Goal: Task Accomplishment & Management: Use online tool/utility

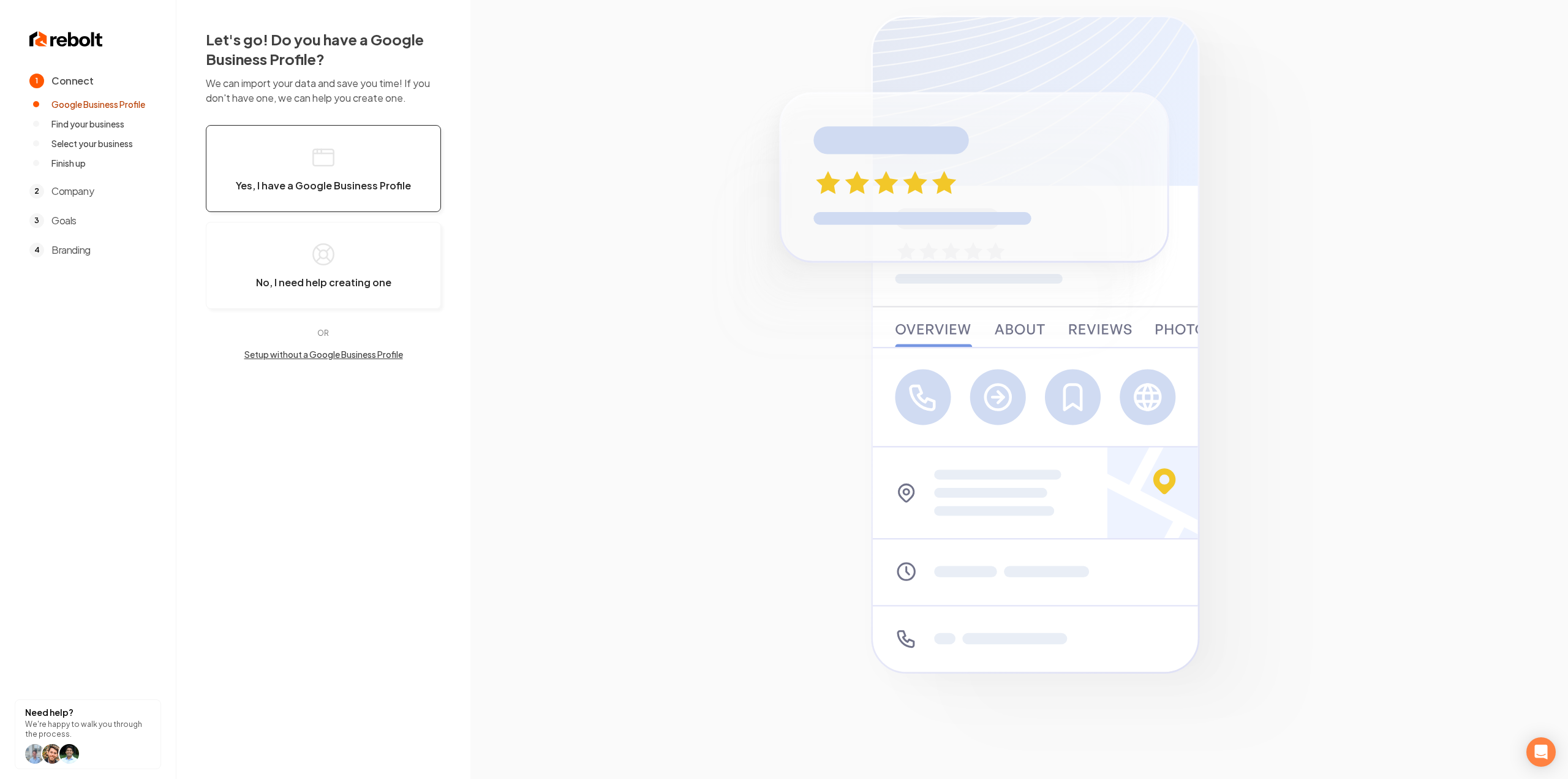
click at [370, 188] on span "Yes, I have a Google Business Profile" at bounding box center [323, 185] width 175 height 12
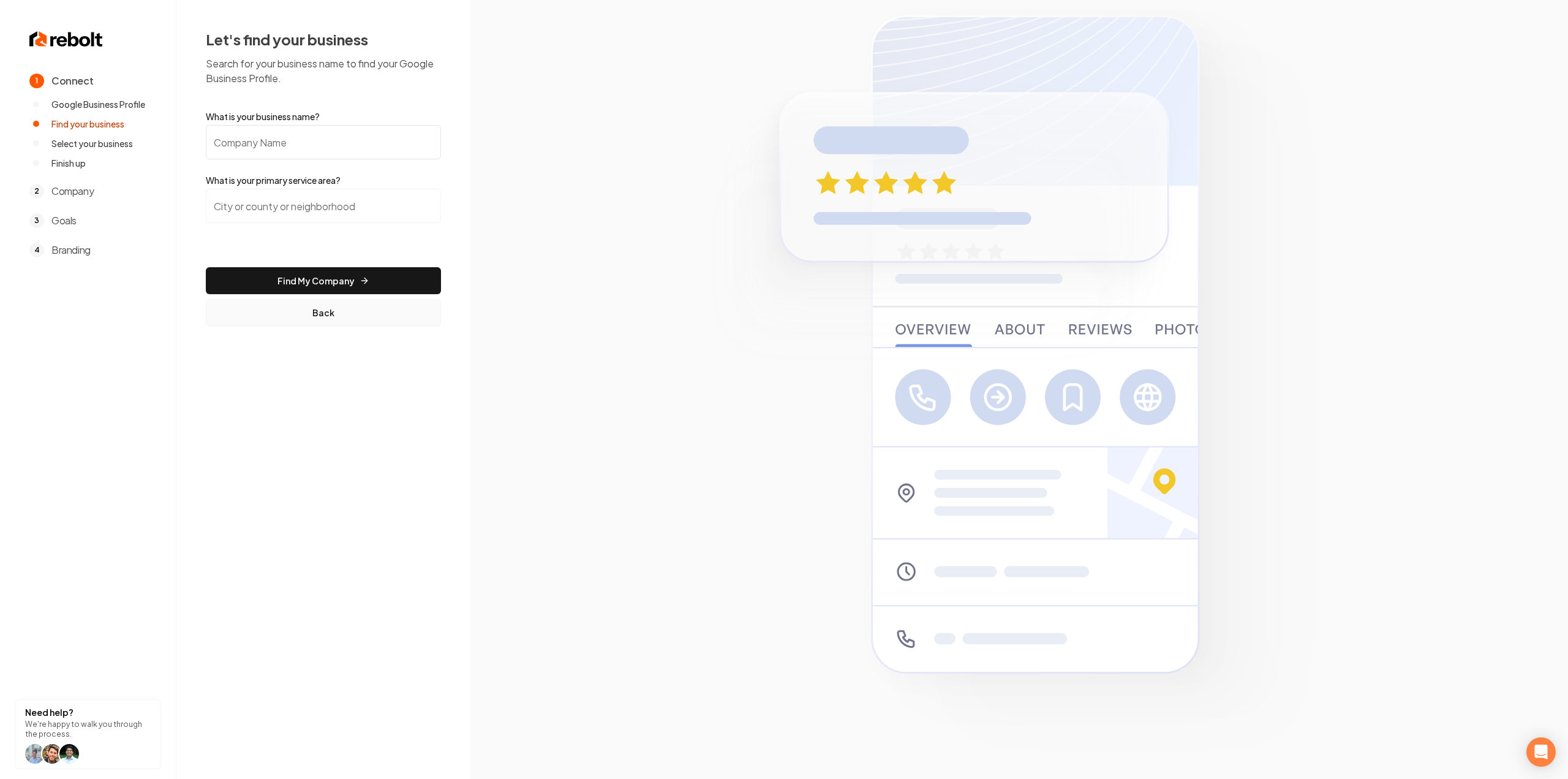
click at [312, 319] on button "Back" at bounding box center [323, 312] width 235 height 27
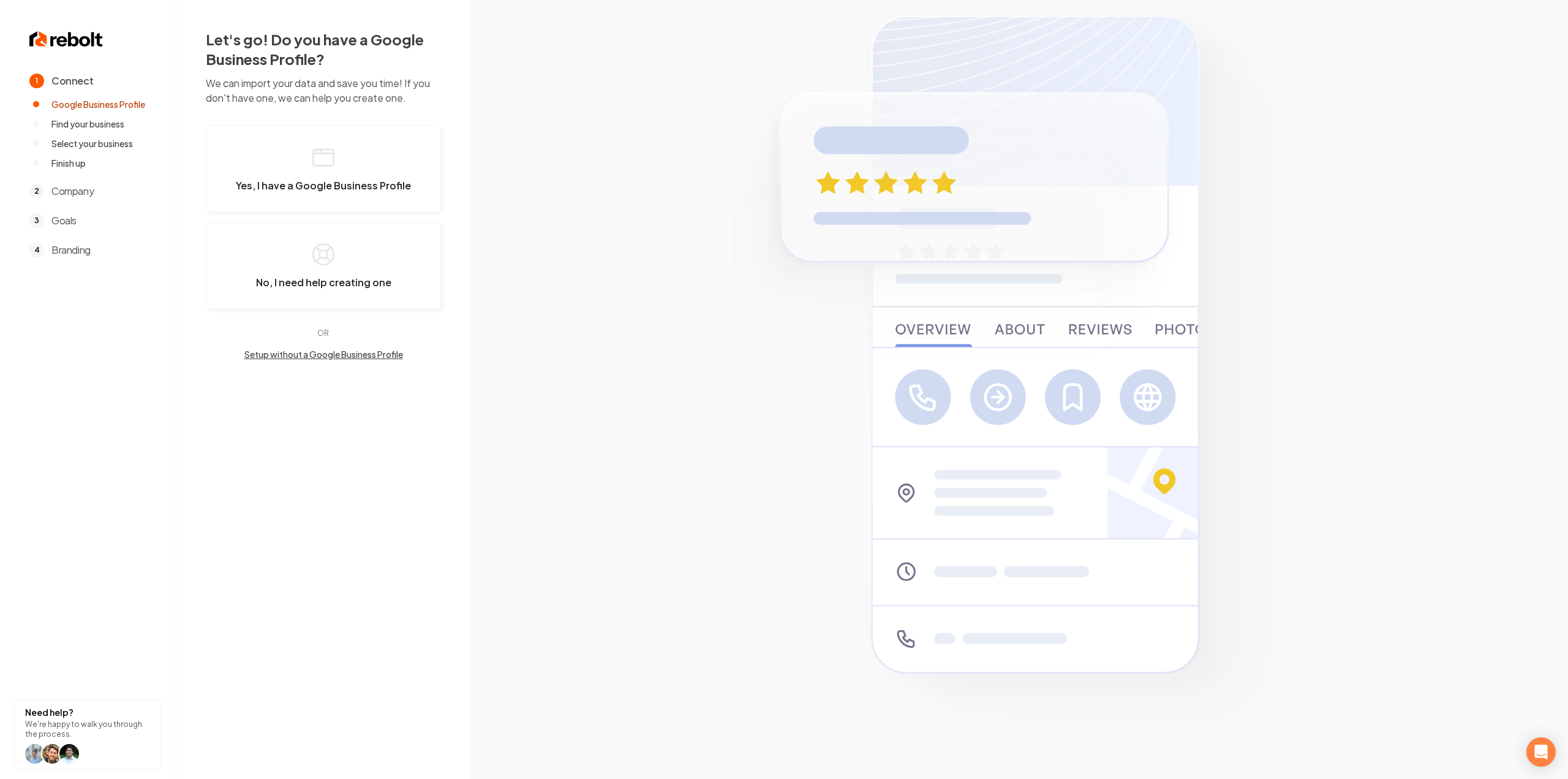
click at [307, 351] on button "Setup without a Google Business Profile" at bounding box center [323, 354] width 235 height 12
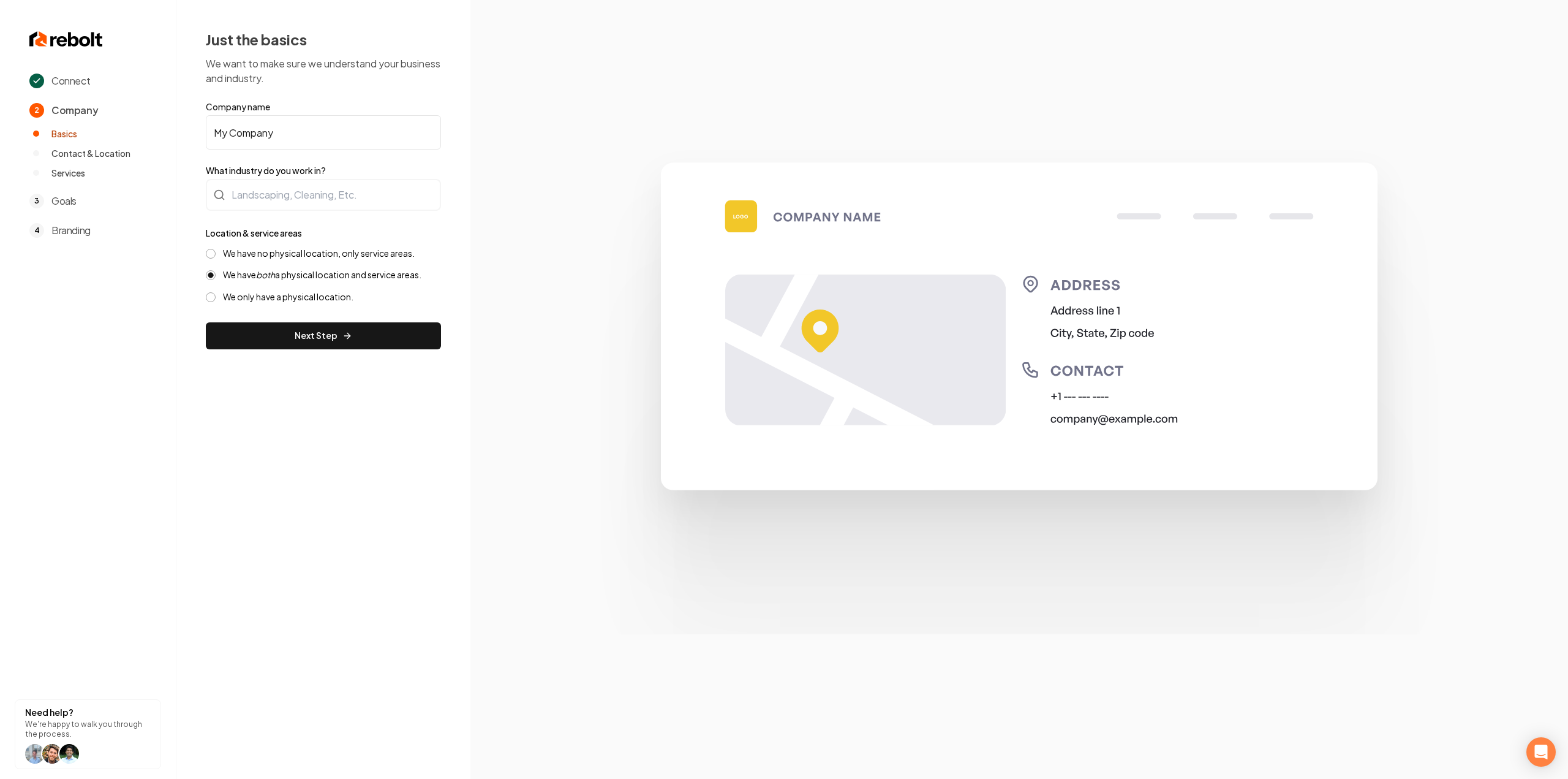
click at [377, 138] on input "My Company" at bounding box center [323, 132] width 235 height 34
paste input "Shuv Mitigation & Restoration"
type input "Shuv Mitigation & Restoration"
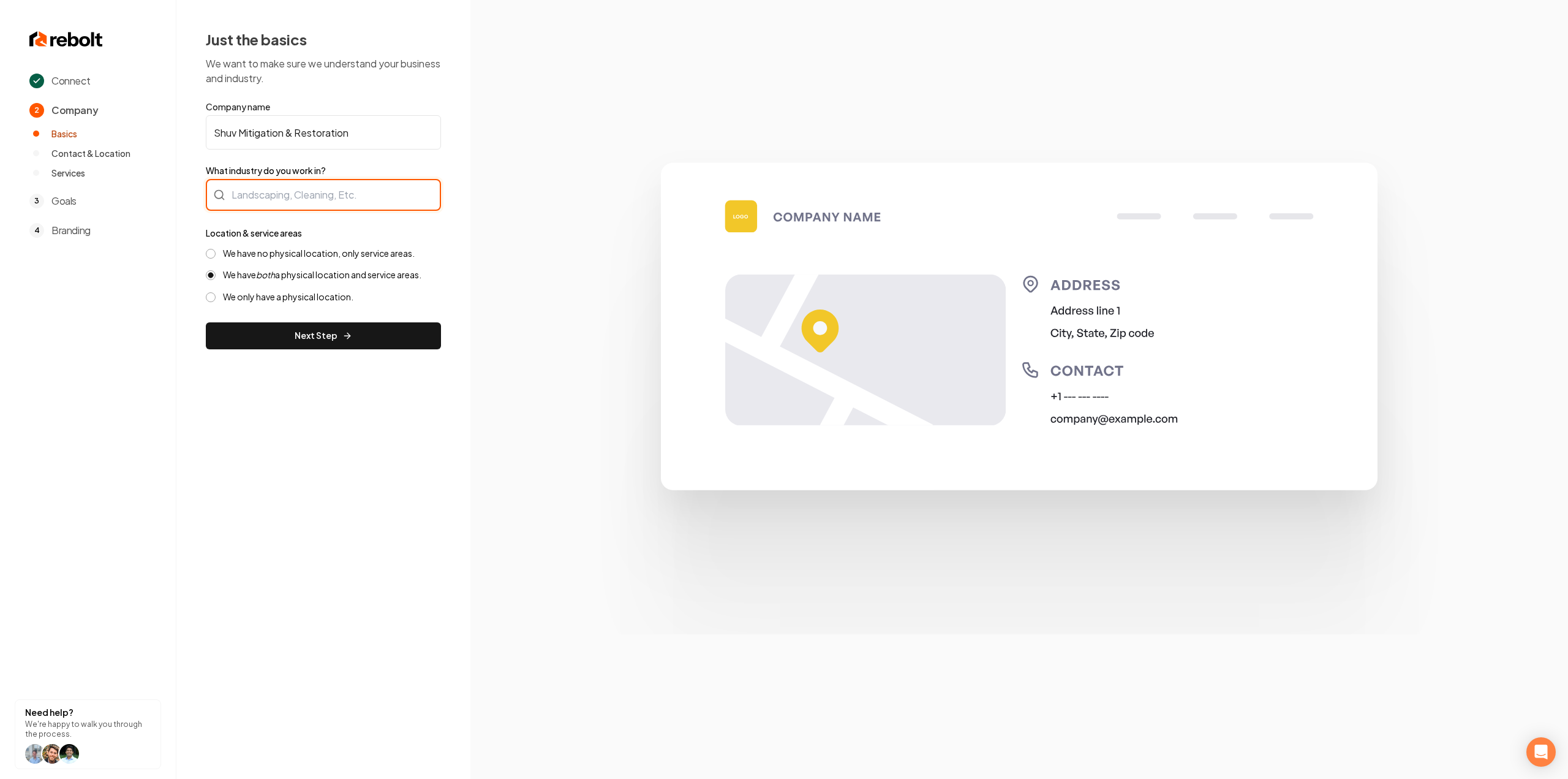
click at [277, 193] on div at bounding box center [323, 194] width 235 height 32
click at [329, 191] on div at bounding box center [323, 194] width 235 height 32
paste input "Flood & Fire Mitigation & Restoration"
type input "Flood & Fire Mitigation & Restoration"
click at [259, 257] on form "Company name Shuv Mitigation & Restoration What industry do you work in? Flood …" at bounding box center [323, 224] width 235 height 249
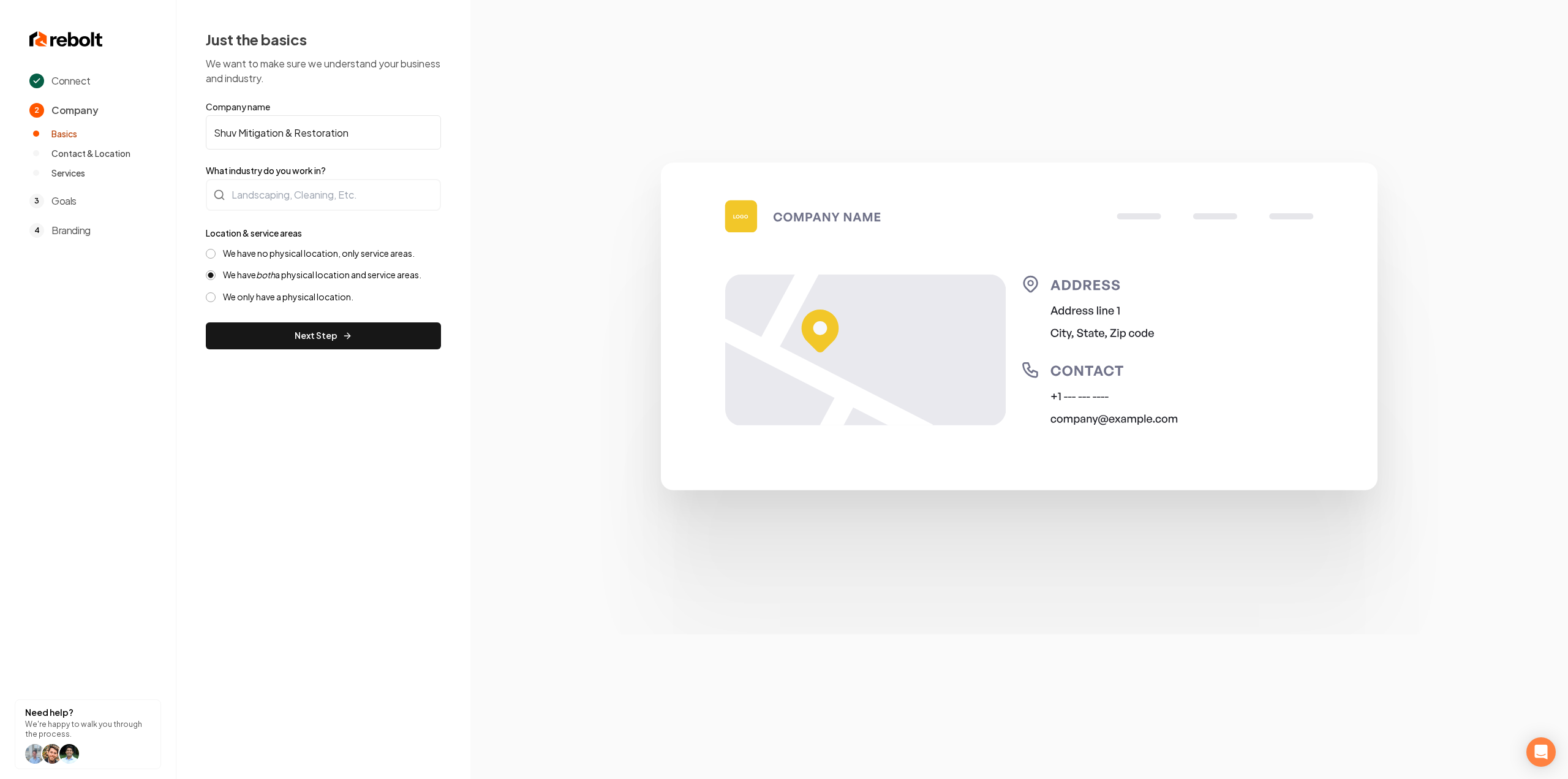
click at [226, 256] on label "We have no physical location, only service areas." at bounding box center [318, 253] width 191 height 12
click at [215, 256] on button "We have no physical location, only service areas." at bounding box center [210, 253] width 10 height 10
click at [262, 203] on input "What industry do you work in?" at bounding box center [323, 194] width 235 height 32
paste input "Flood & Fire Mitigation & Restoration"
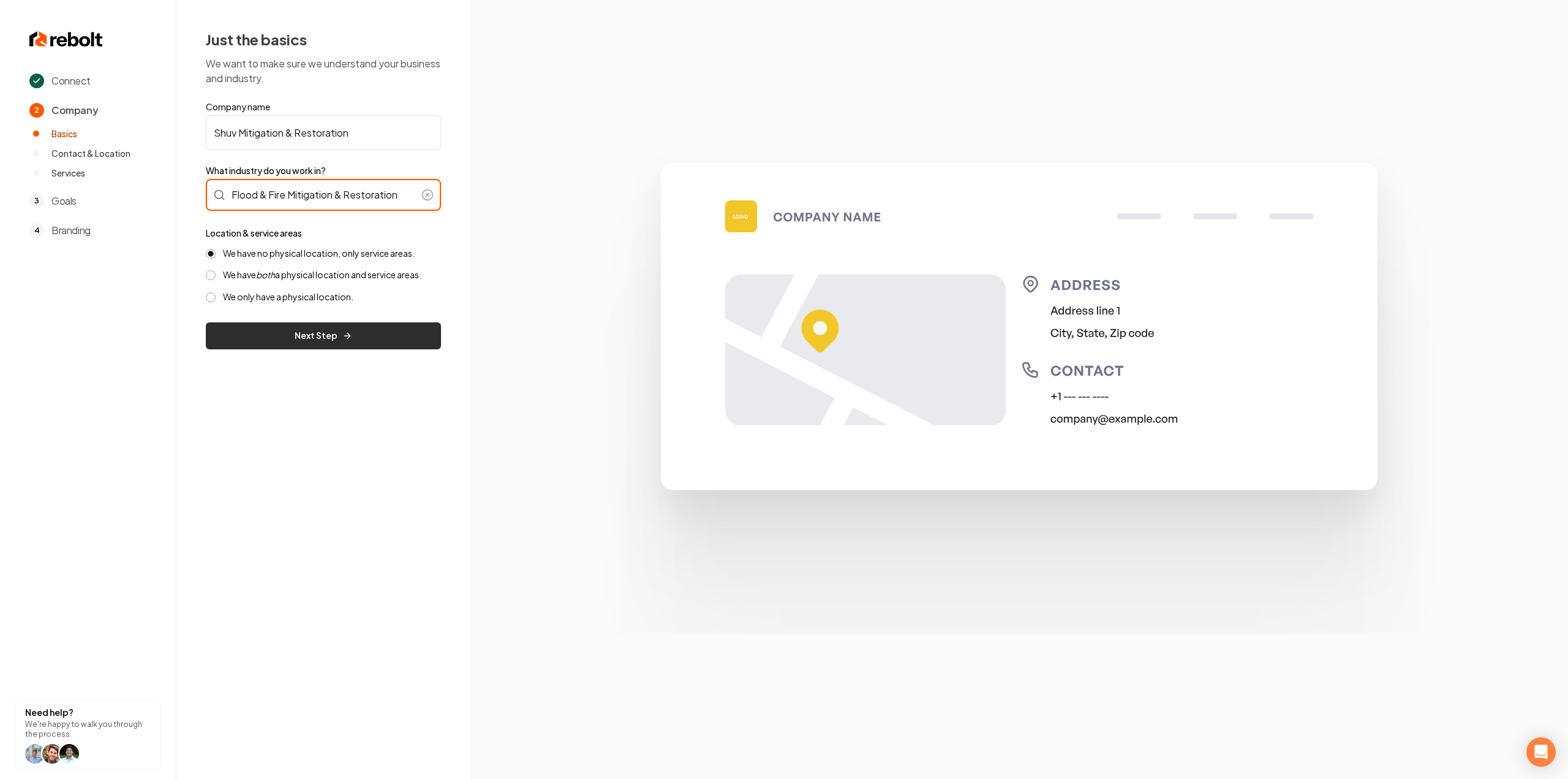
type input "Flood & Fire Mitigation & Restoration"
click at [262, 330] on button "Next Step" at bounding box center [323, 336] width 235 height 27
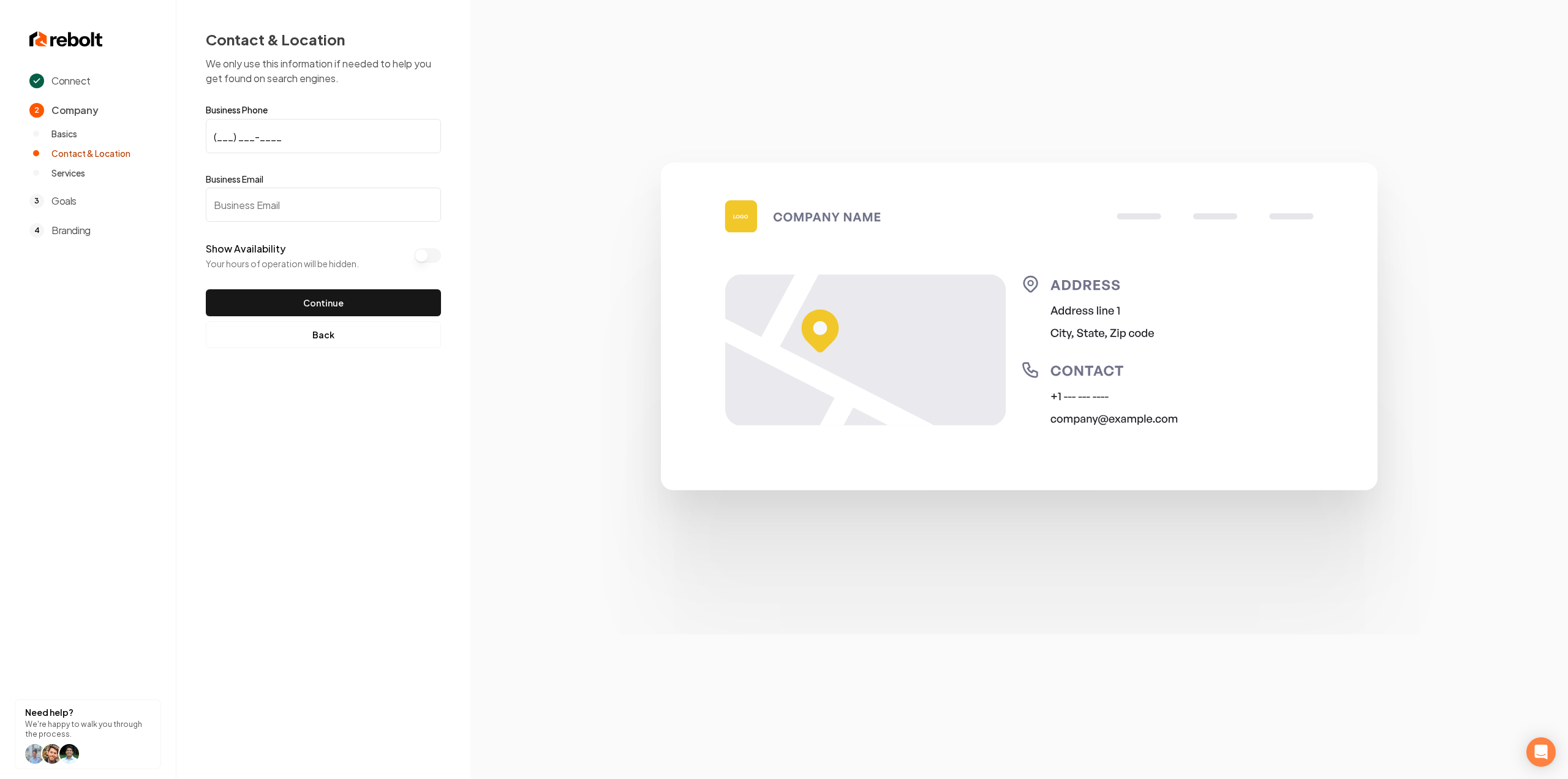
click at [349, 124] on input "(___) ___-____" at bounding box center [323, 136] width 235 height 34
paste input "385) 223-4874"
type input "[PHONE_NUMBER]"
click at [366, 215] on input "Business Email" at bounding box center [323, 205] width 235 height 34
paste input "[EMAIL_ADDRESS][DOMAIN_NAME]"
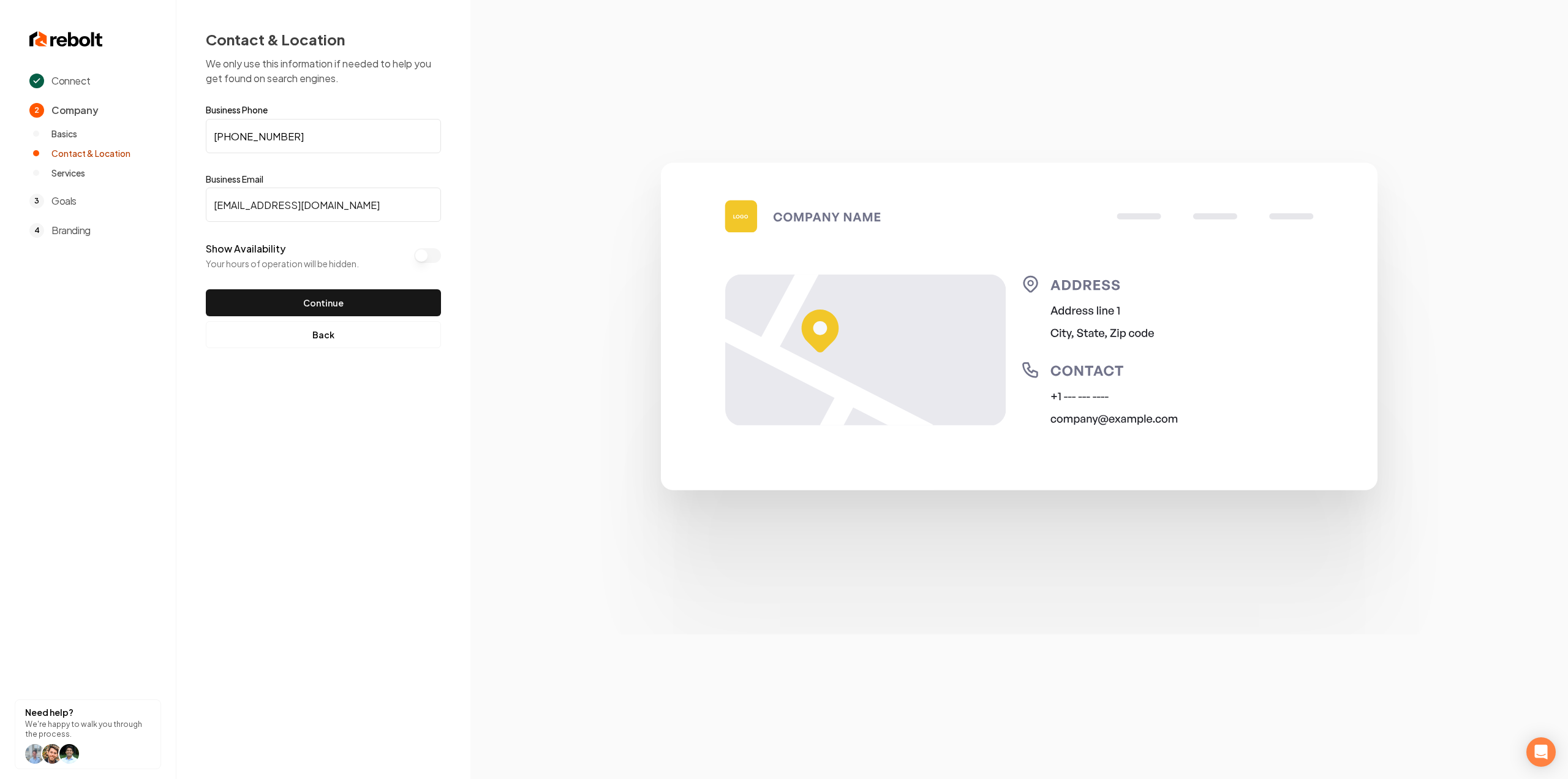
type input "[EMAIL_ADDRESS][DOMAIN_NAME]"
drag, startPoint x: 332, startPoint y: 285, endPoint x: 330, endPoint y: 295, distance: 10.2
click at [332, 285] on form "Business Phone [PHONE_NUMBER] Business Email [EMAIL_ADDRESS][DOMAIN_NAME] Show …" at bounding box center [323, 211] width 235 height 211
click at [330, 298] on button "Continue" at bounding box center [323, 303] width 235 height 27
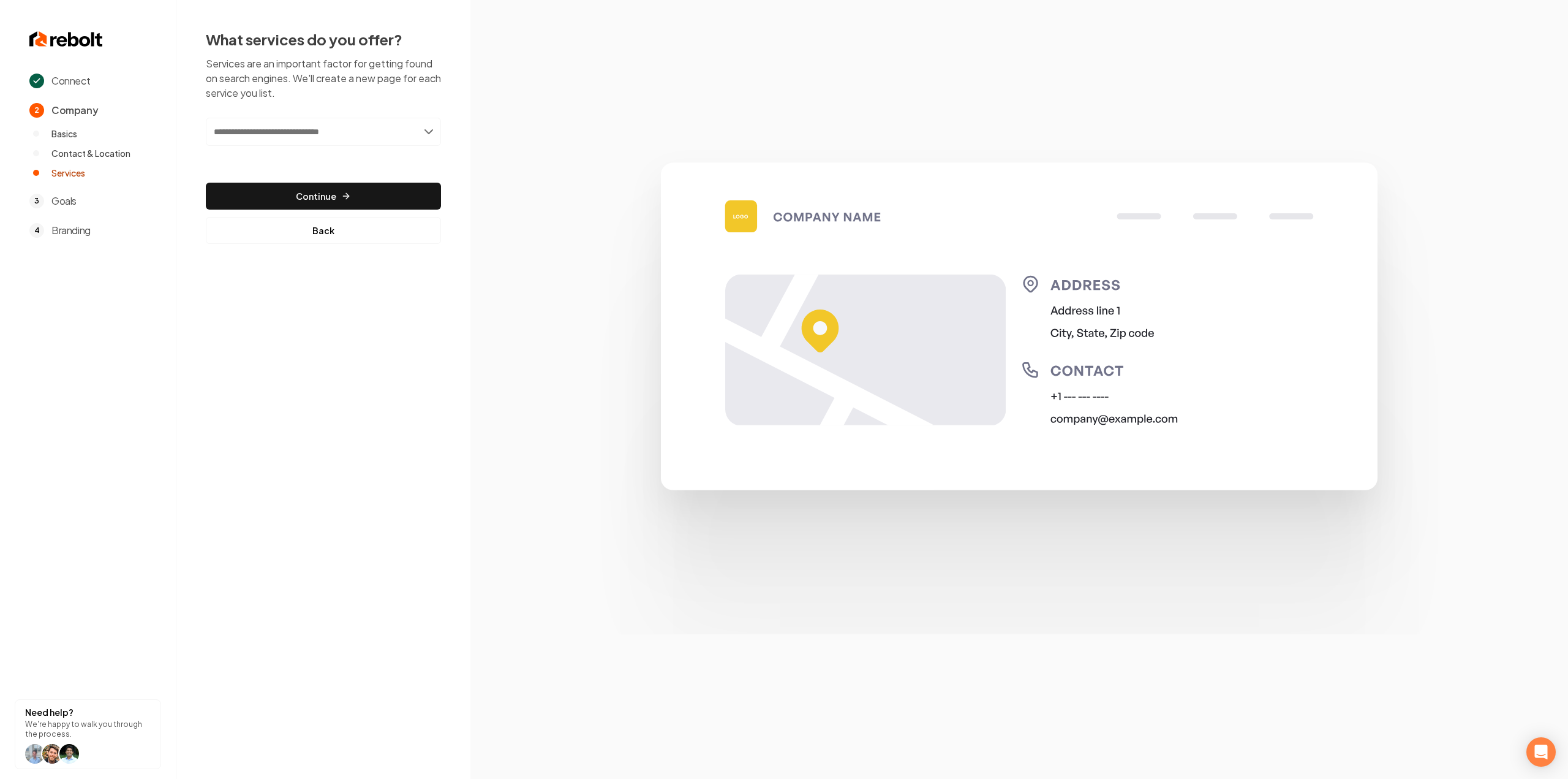
click at [268, 129] on input "text" at bounding box center [323, 132] width 235 height 28
click at [368, 129] on input "text" at bounding box center [323, 132] width 235 height 28
paste input "**********"
type input "**********"
click at [321, 158] on div "Add Water Damage Restoration" at bounding box center [324, 158] width 232 height 19
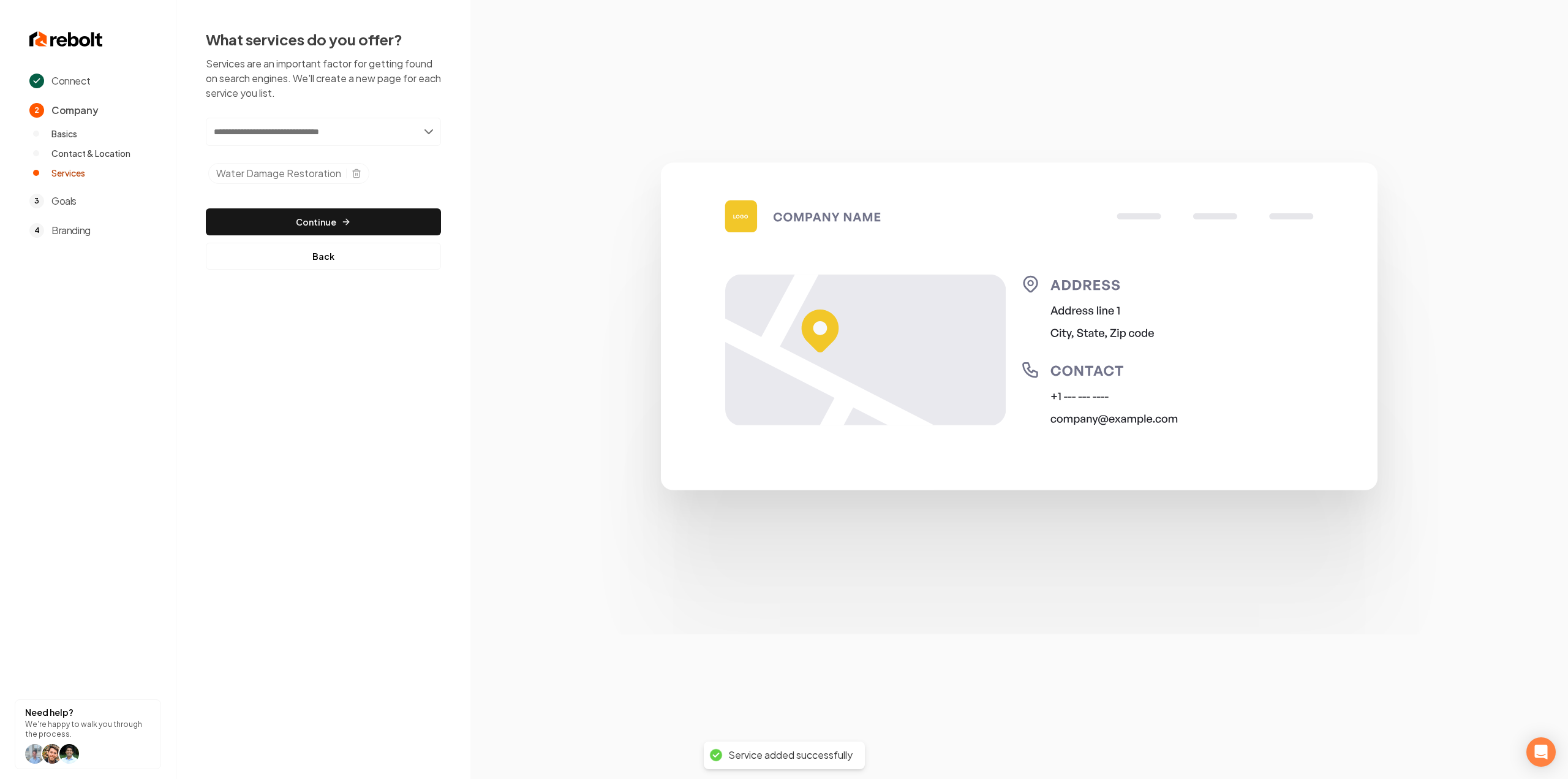
click at [361, 131] on input "text" at bounding box center [323, 132] width 235 height 28
paste input "**********"
type input "**********"
click at [345, 151] on div "Add Fire & Smoke Cleanup" at bounding box center [324, 158] width 232 height 19
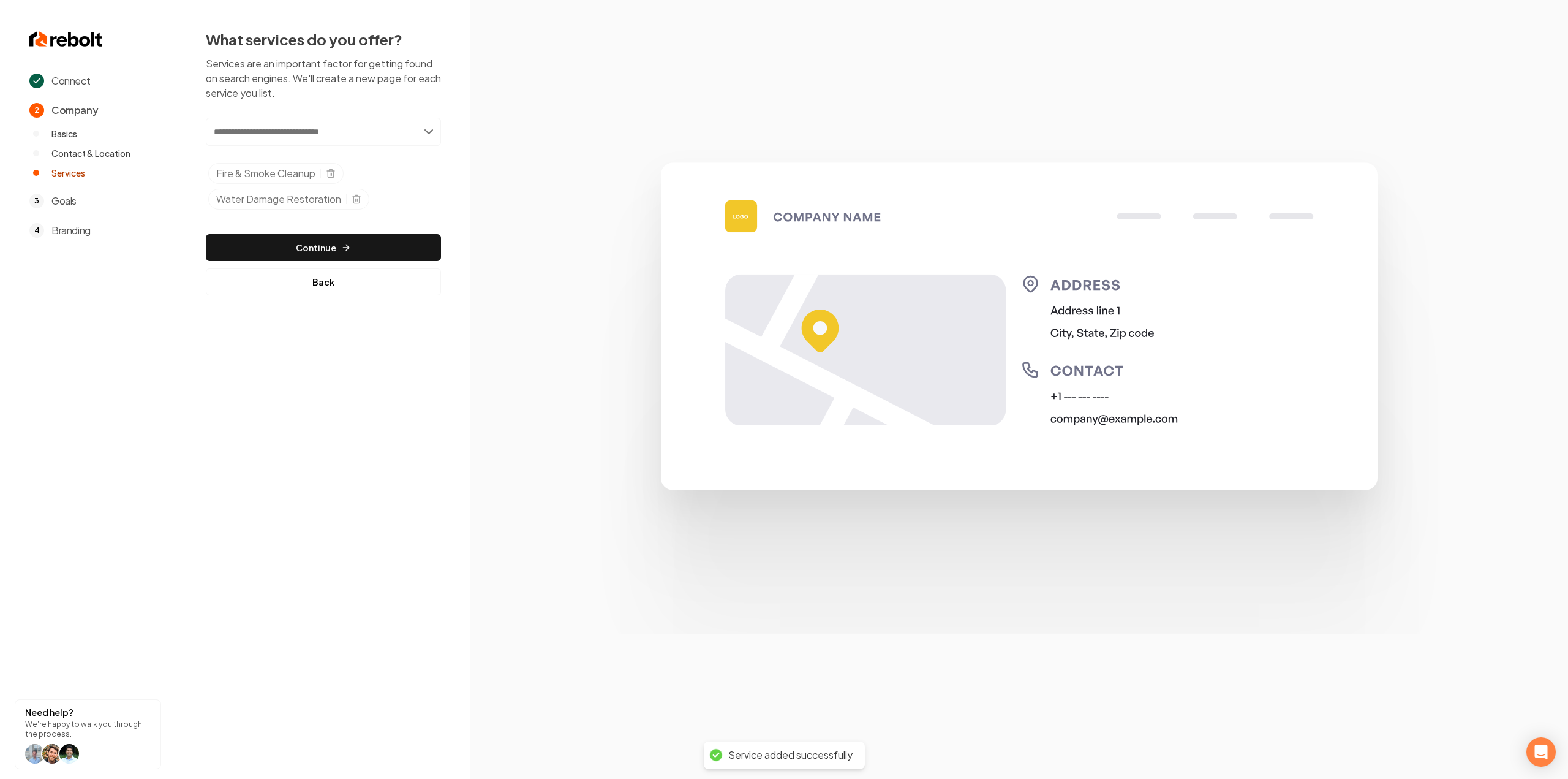
click at [314, 127] on input "text" at bounding box center [323, 132] width 235 height 28
paste input "**********"
type input "**********"
click at [290, 155] on div "Add Mold Remediation" at bounding box center [324, 158] width 232 height 19
click at [321, 246] on div "Add new or select from suggestions Select a service Fire & Smoke Cleanup Water …" at bounding box center [323, 219] width 235 height 203
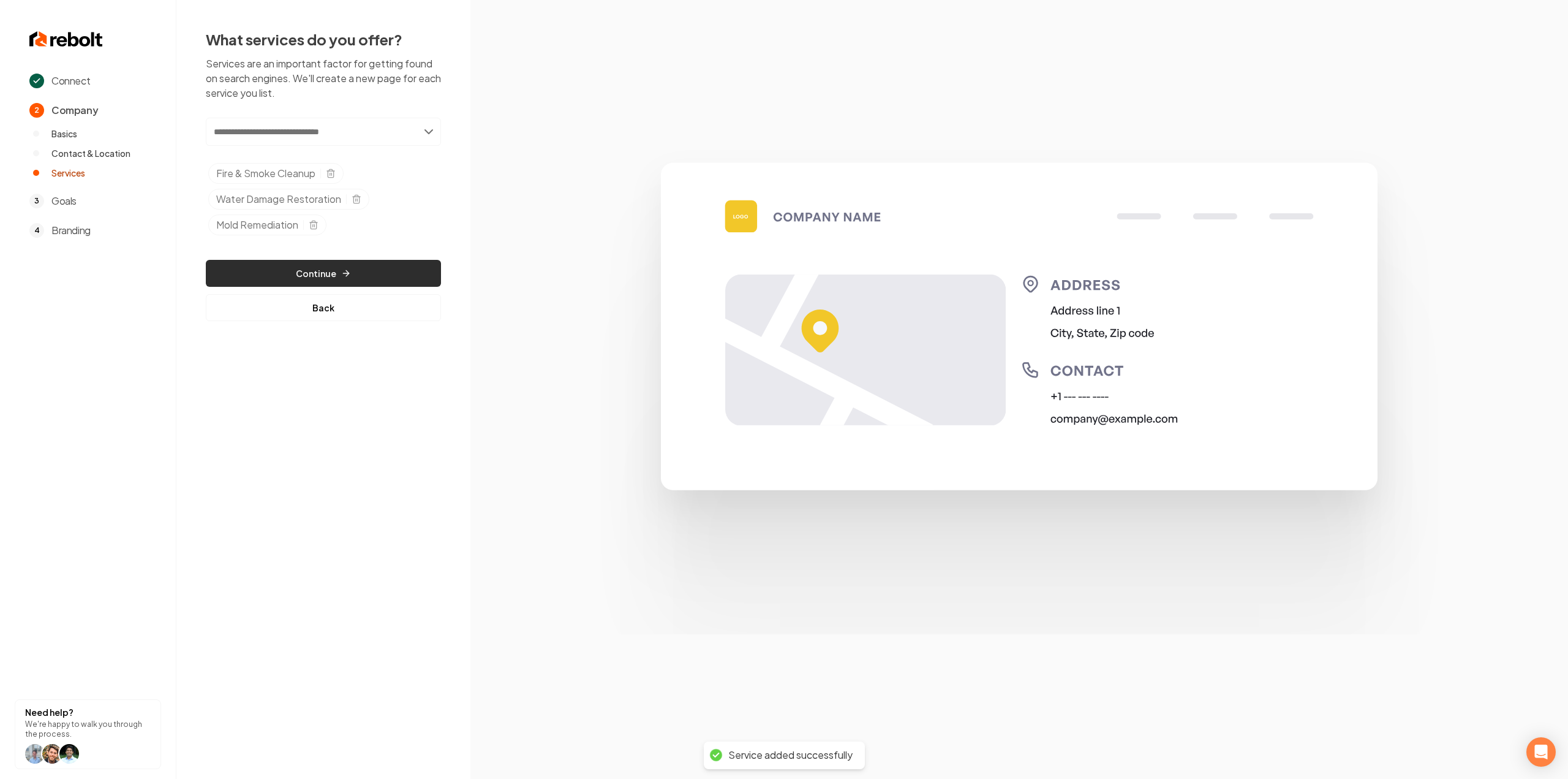
click at [323, 260] on button "Continue" at bounding box center [323, 273] width 235 height 27
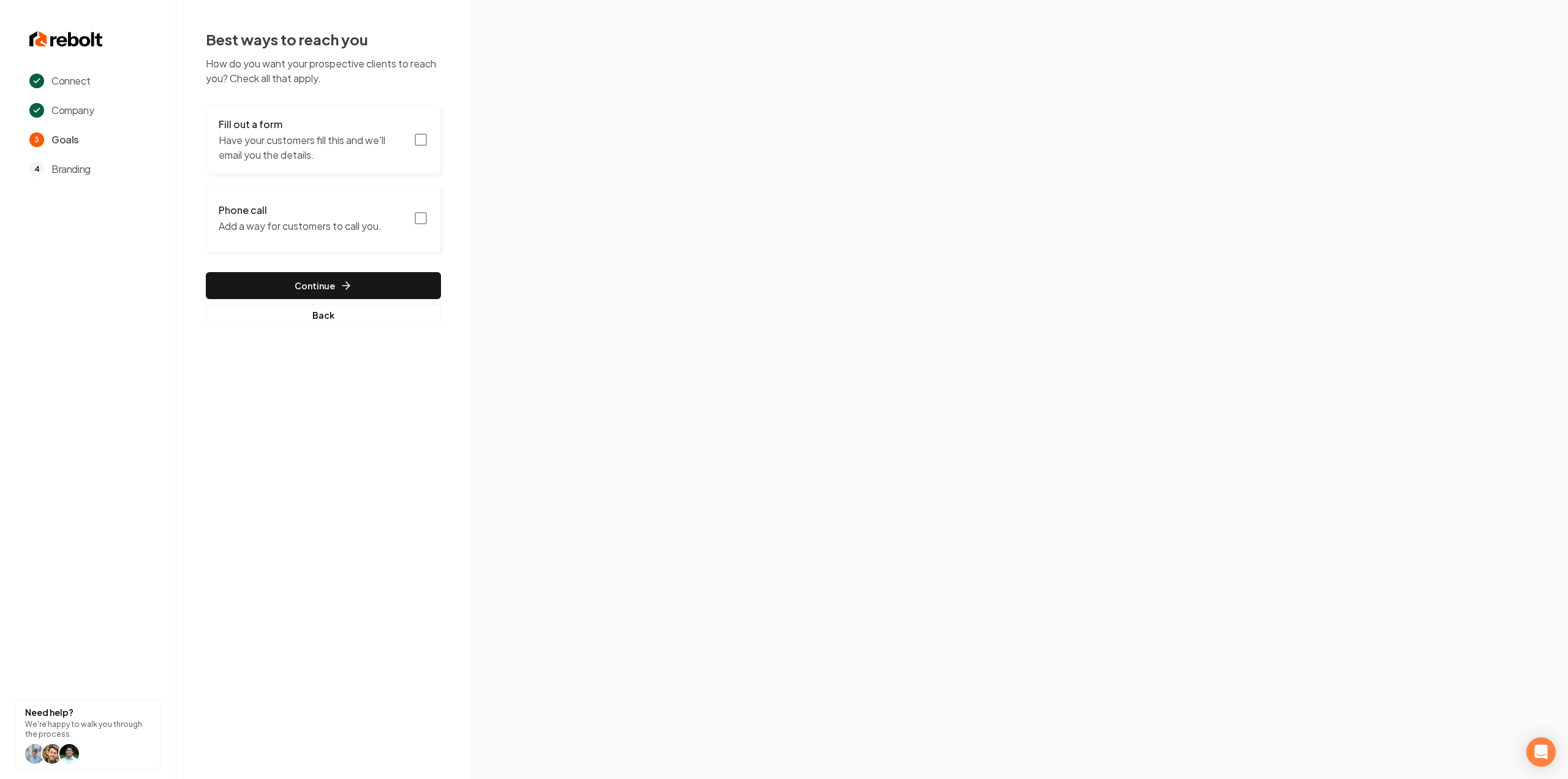
click at [371, 135] on p "Have your customers fill this and we'll email you the details." at bounding box center [312, 147] width 188 height 29
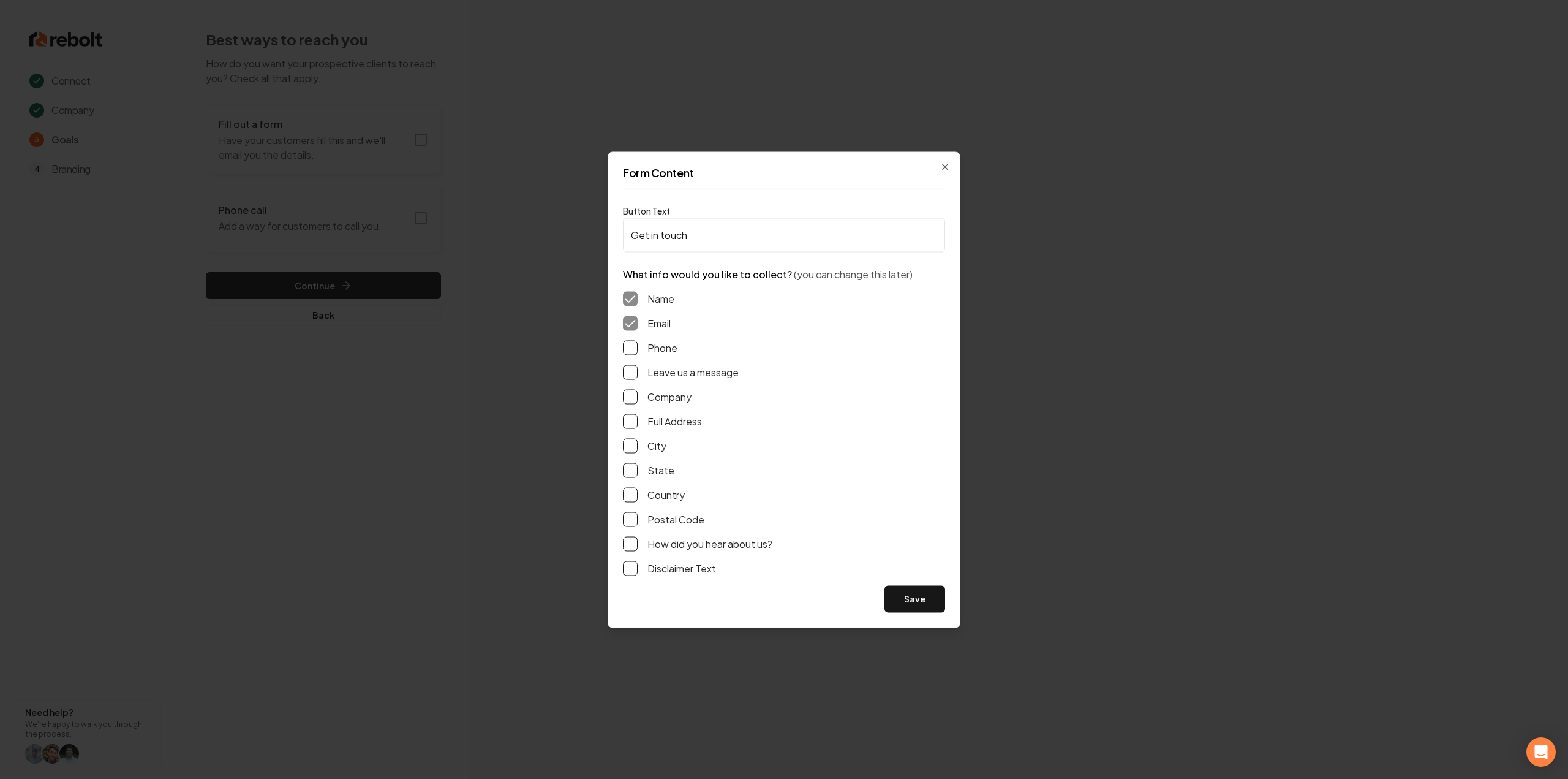
click at [633, 349] on button "Phone" at bounding box center [630, 348] width 15 height 15
drag, startPoint x: 630, startPoint y: 379, endPoint x: 632, endPoint y: 394, distance: 15.1
click at [631, 379] on div "Name Email Phone Leave us a message Company Full Address City State Country Pos…" at bounding box center [783, 433] width 322 height 304
click at [629, 375] on button "Leave us a message" at bounding box center [630, 372] width 15 height 15
click at [632, 427] on button "Full Address" at bounding box center [630, 421] width 15 height 15
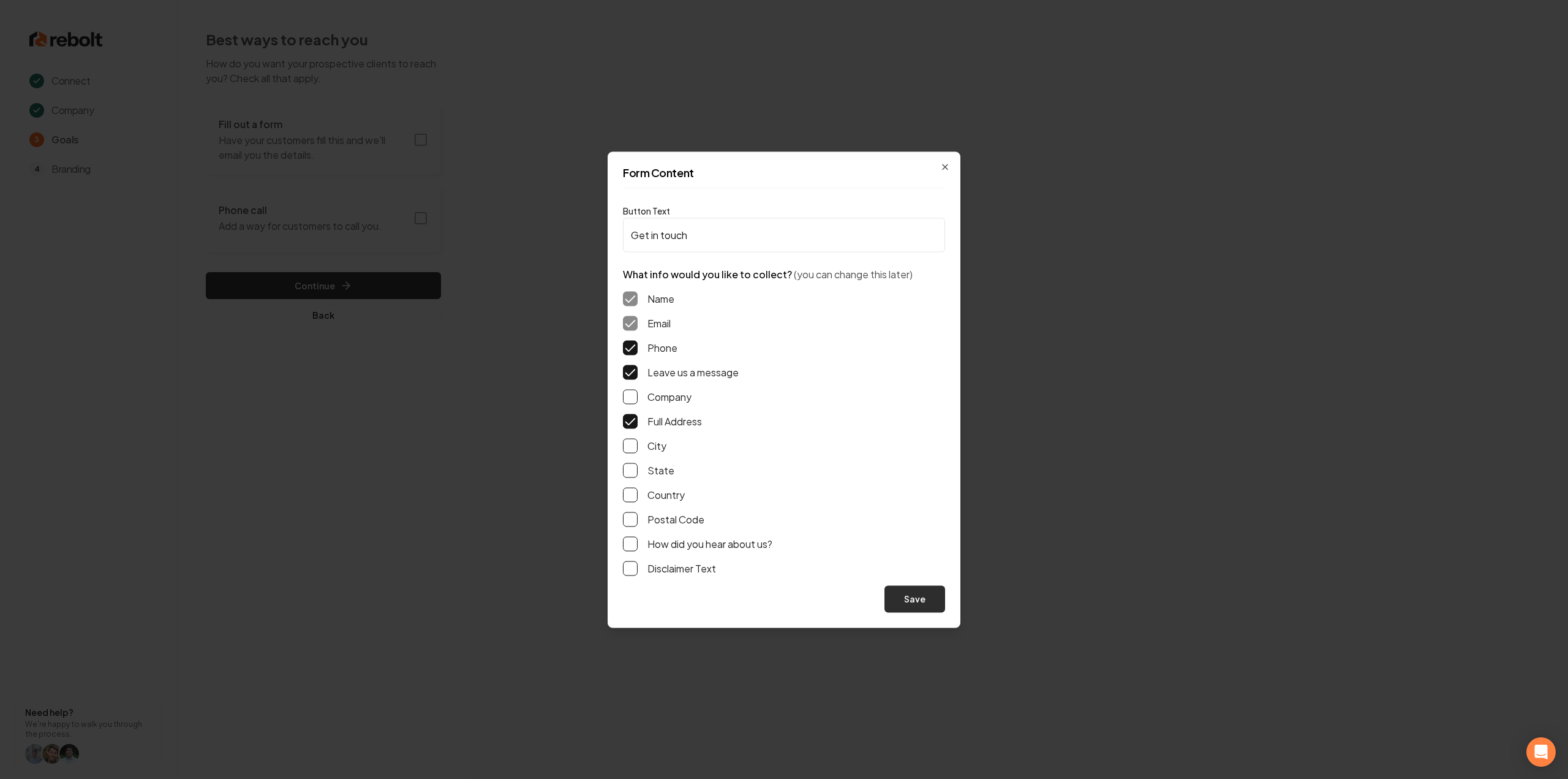
click at [925, 588] on button "Save" at bounding box center [914, 599] width 61 height 27
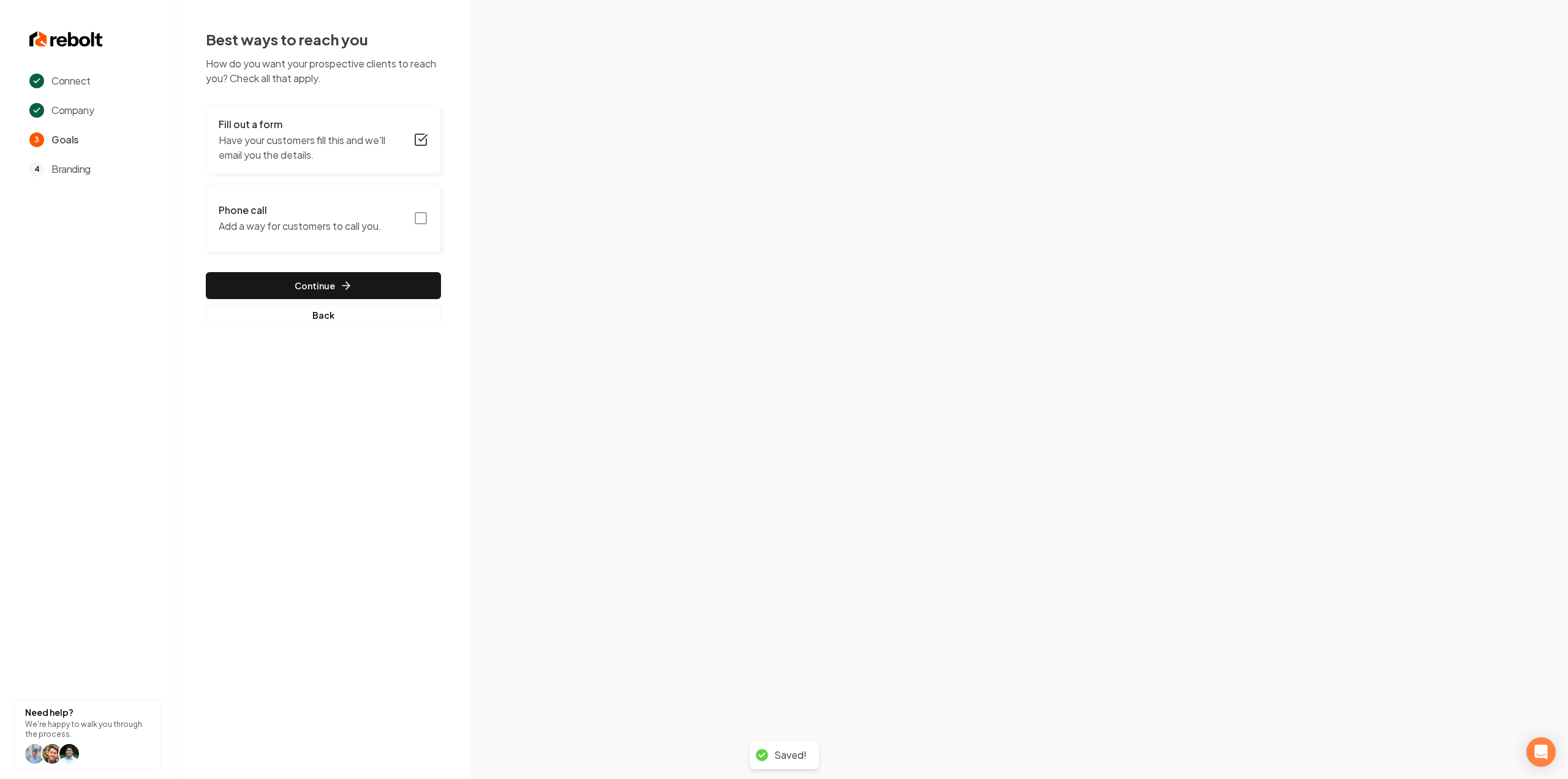
click at [415, 227] on button "Phone call Add a way for customers to call you." at bounding box center [323, 218] width 235 height 69
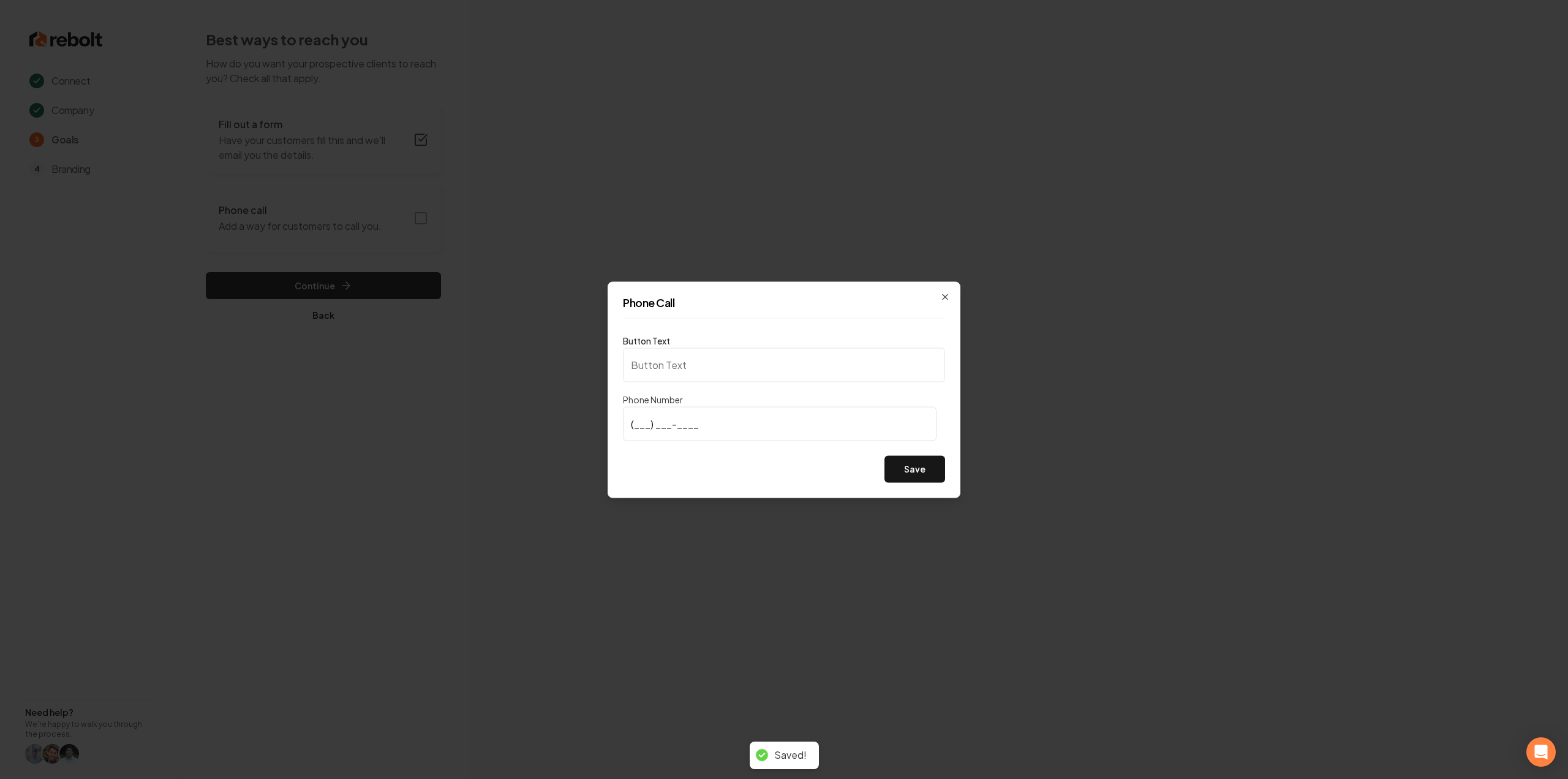
type input "Call us"
type input "[PHONE_NUMBER]"
click at [890, 466] on button "Save" at bounding box center [914, 469] width 61 height 27
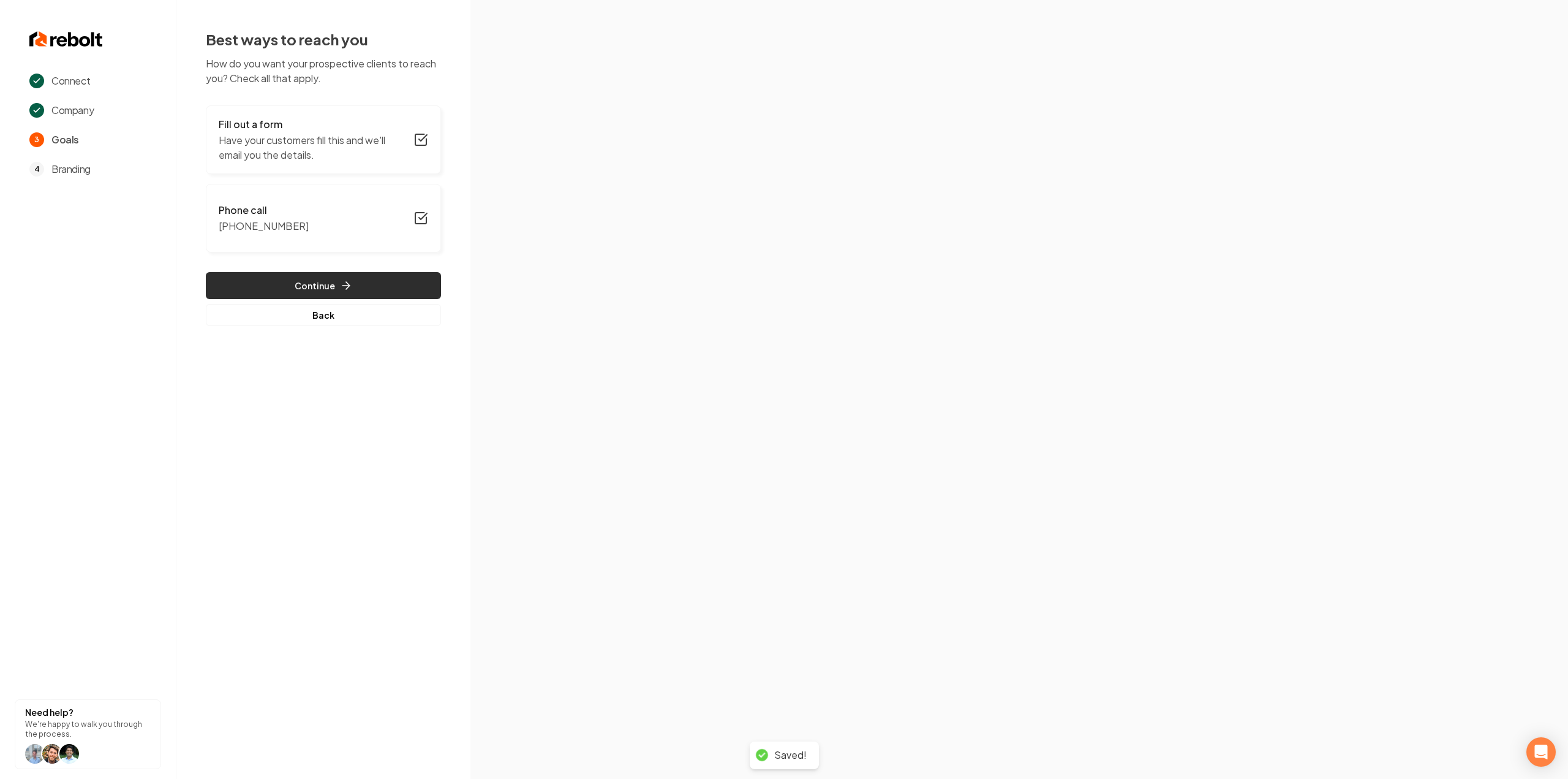
click at [383, 282] on button "Continue" at bounding box center [323, 286] width 235 height 27
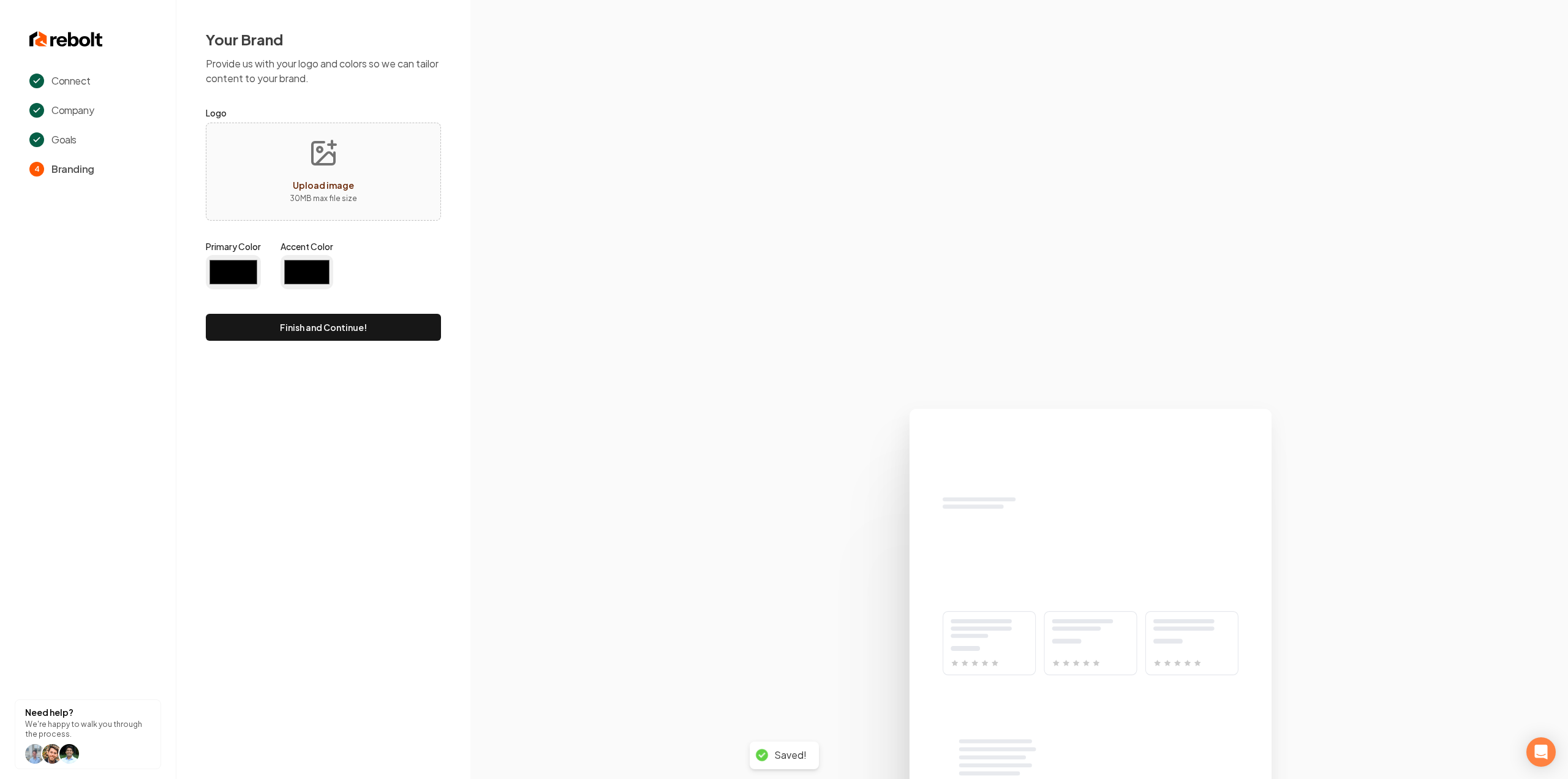
type input "#194d33"
type input "#70be00"
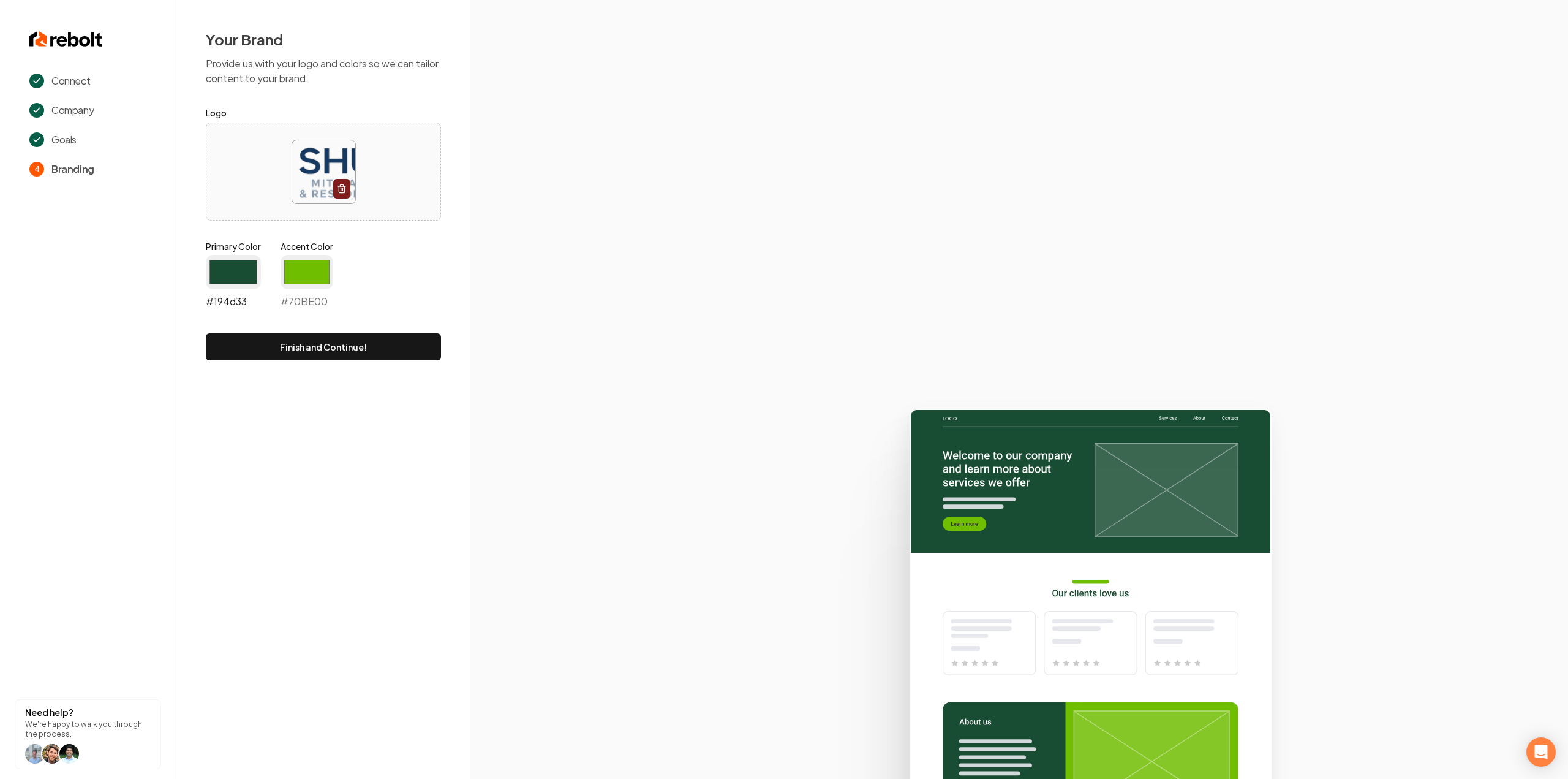
click at [218, 274] on input "#194d33" at bounding box center [233, 272] width 55 height 34
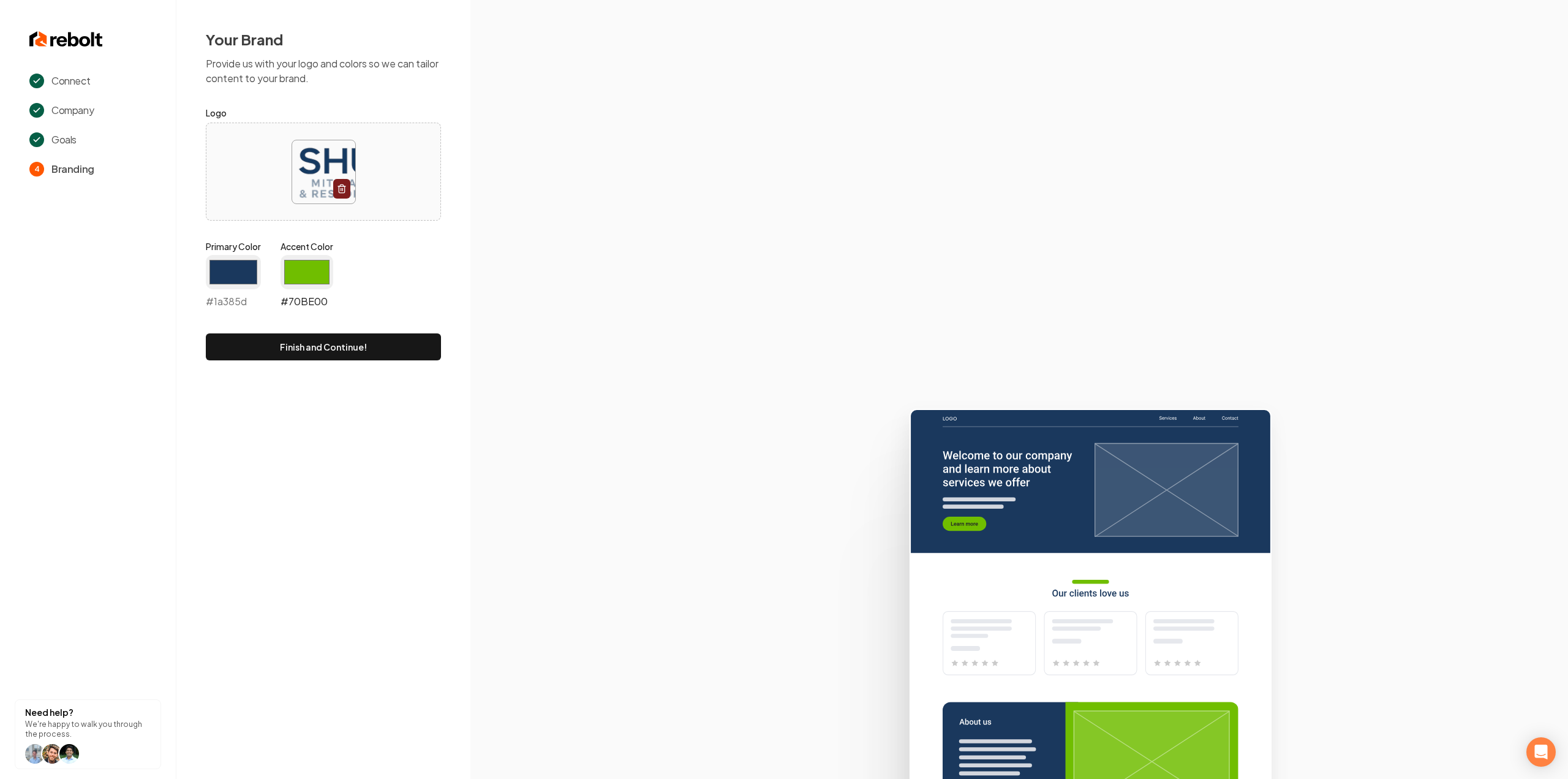
type input "#1a385d"
click at [312, 265] on input "#70be00" at bounding box center [306, 272] width 52 height 34
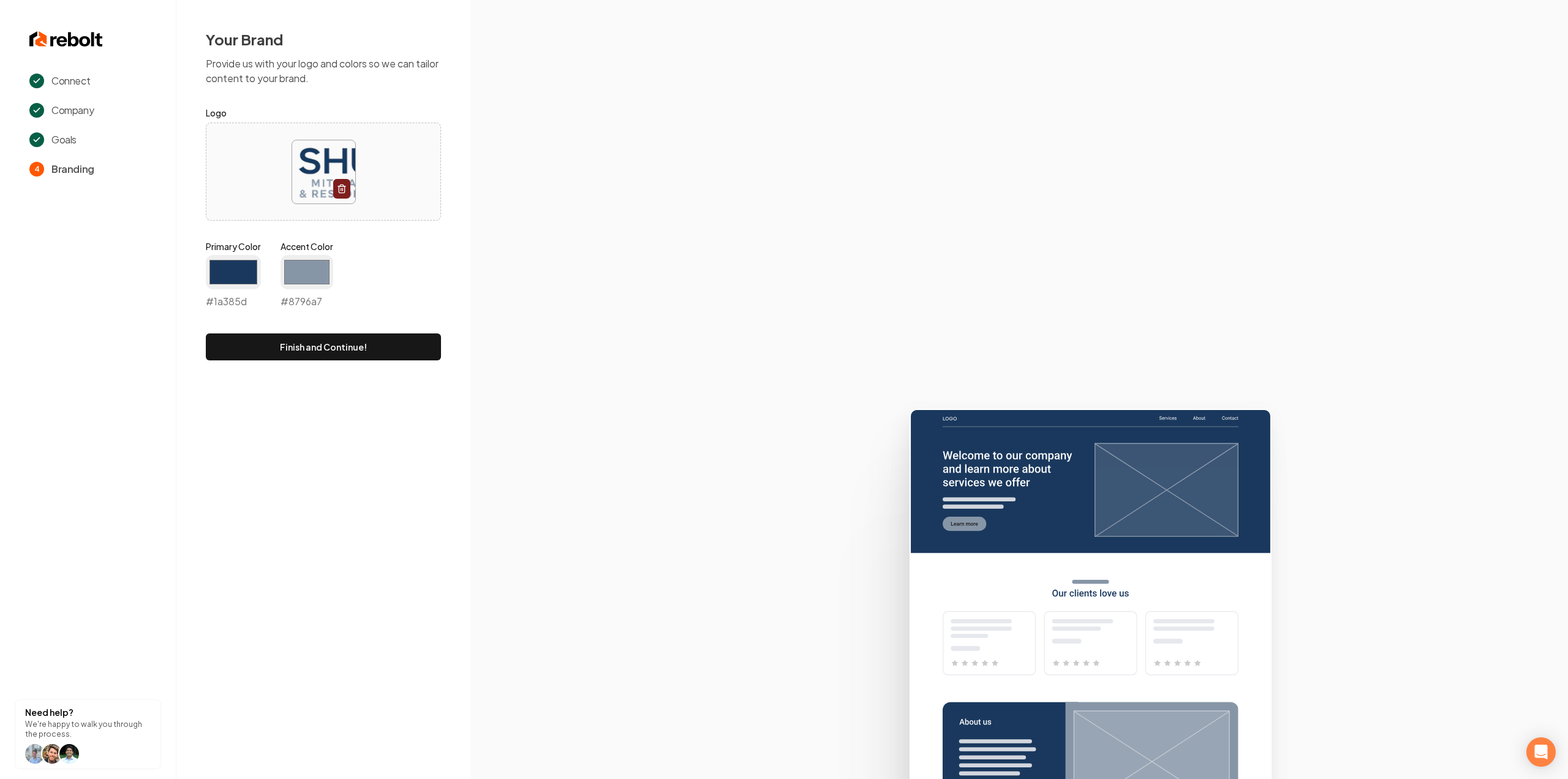
type input "#8796a7"
click at [550, 261] on section at bounding box center [1019, 390] width 1097 height 779
click at [364, 356] on button "Finish and Continue!" at bounding box center [323, 347] width 235 height 27
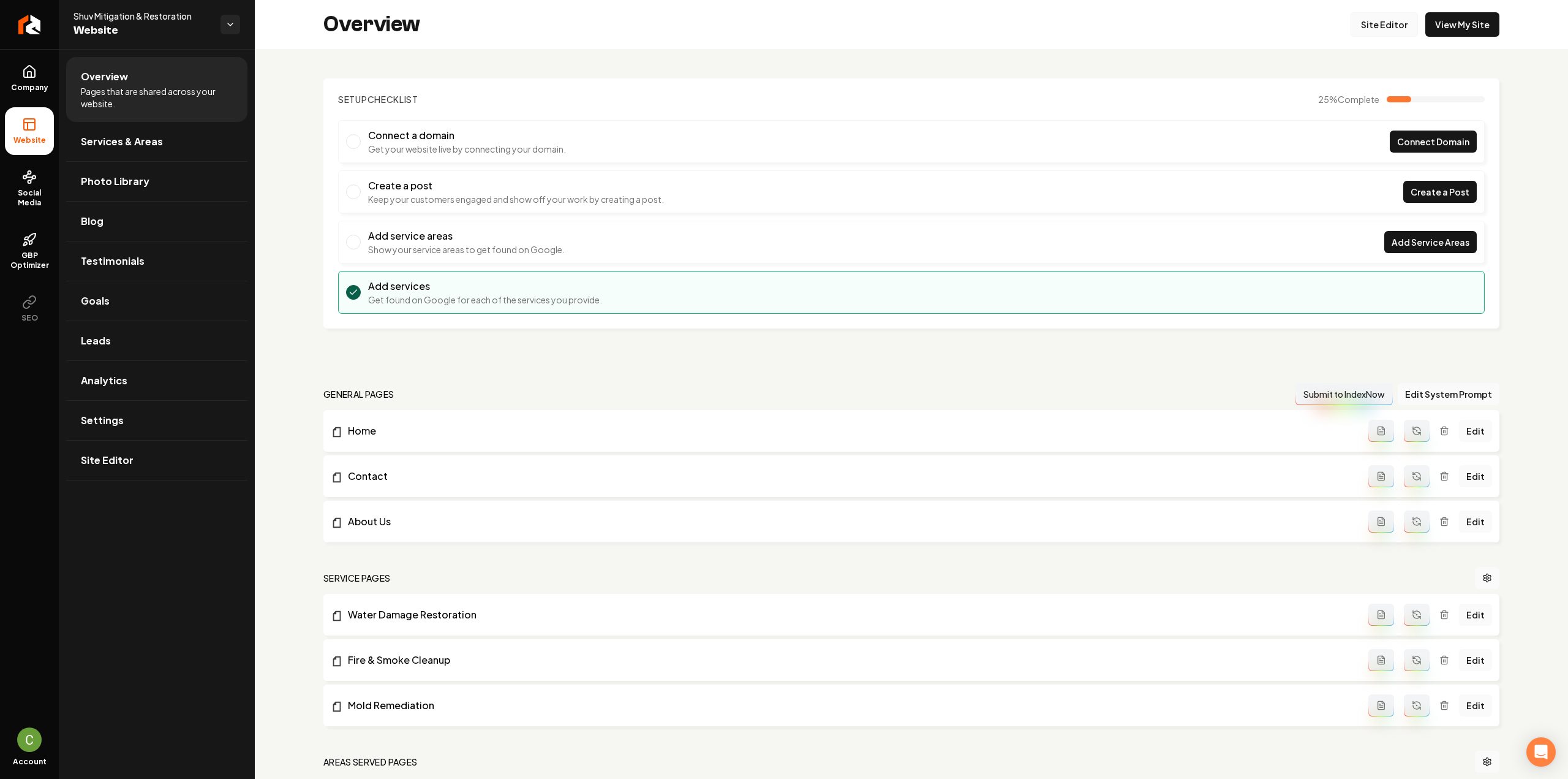
click at [1365, 26] on link "Site Editor" at bounding box center [1384, 24] width 67 height 25
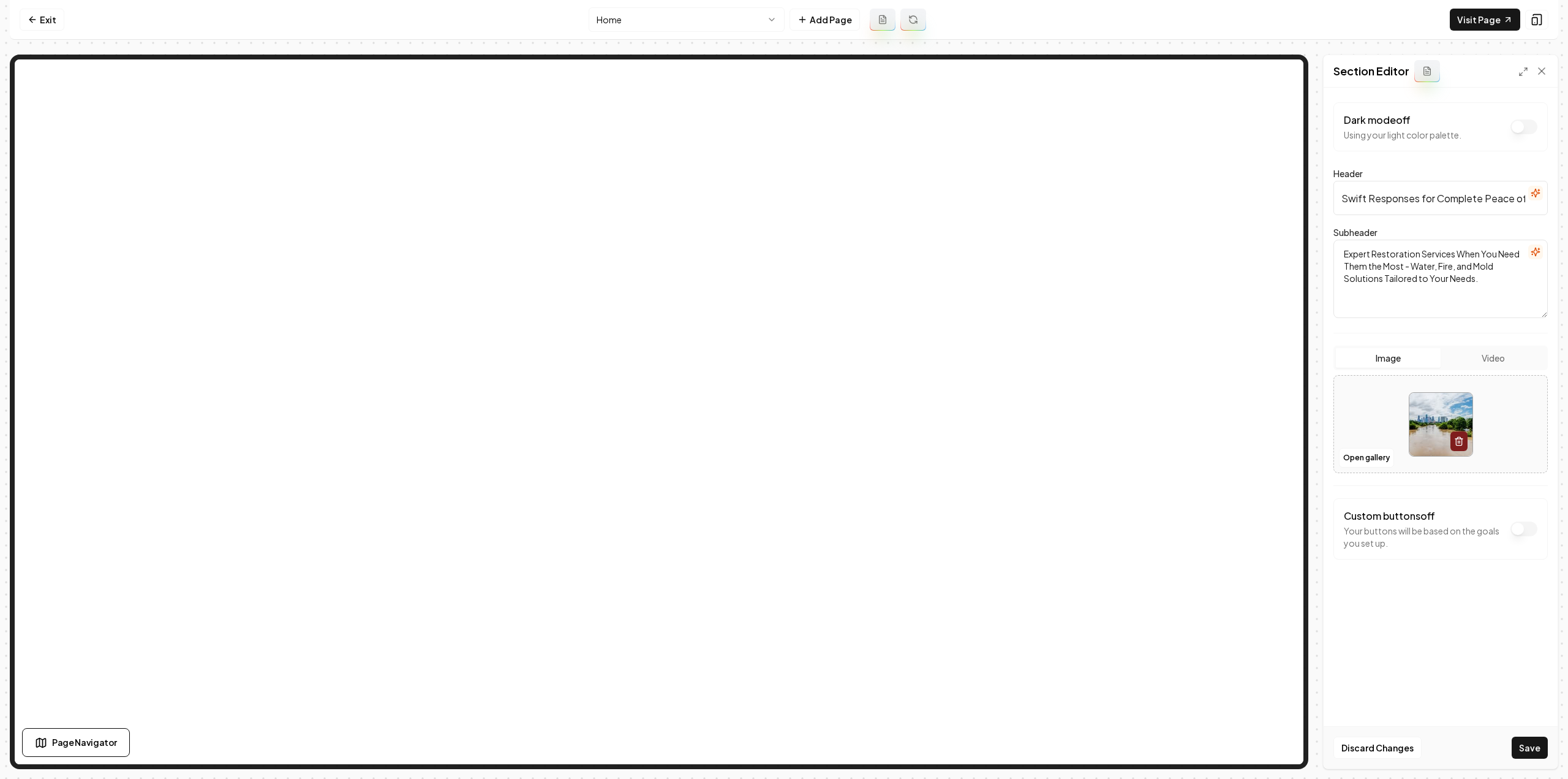
click at [1521, 736] on div "Discard Changes Save" at bounding box center [1440, 747] width 234 height 43
click at [1527, 747] on button "Save" at bounding box center [1529, 747] width 36 height 22
click at [1522, 757] on button "Save" at bounding box center [1529, 747] width 36 height 22
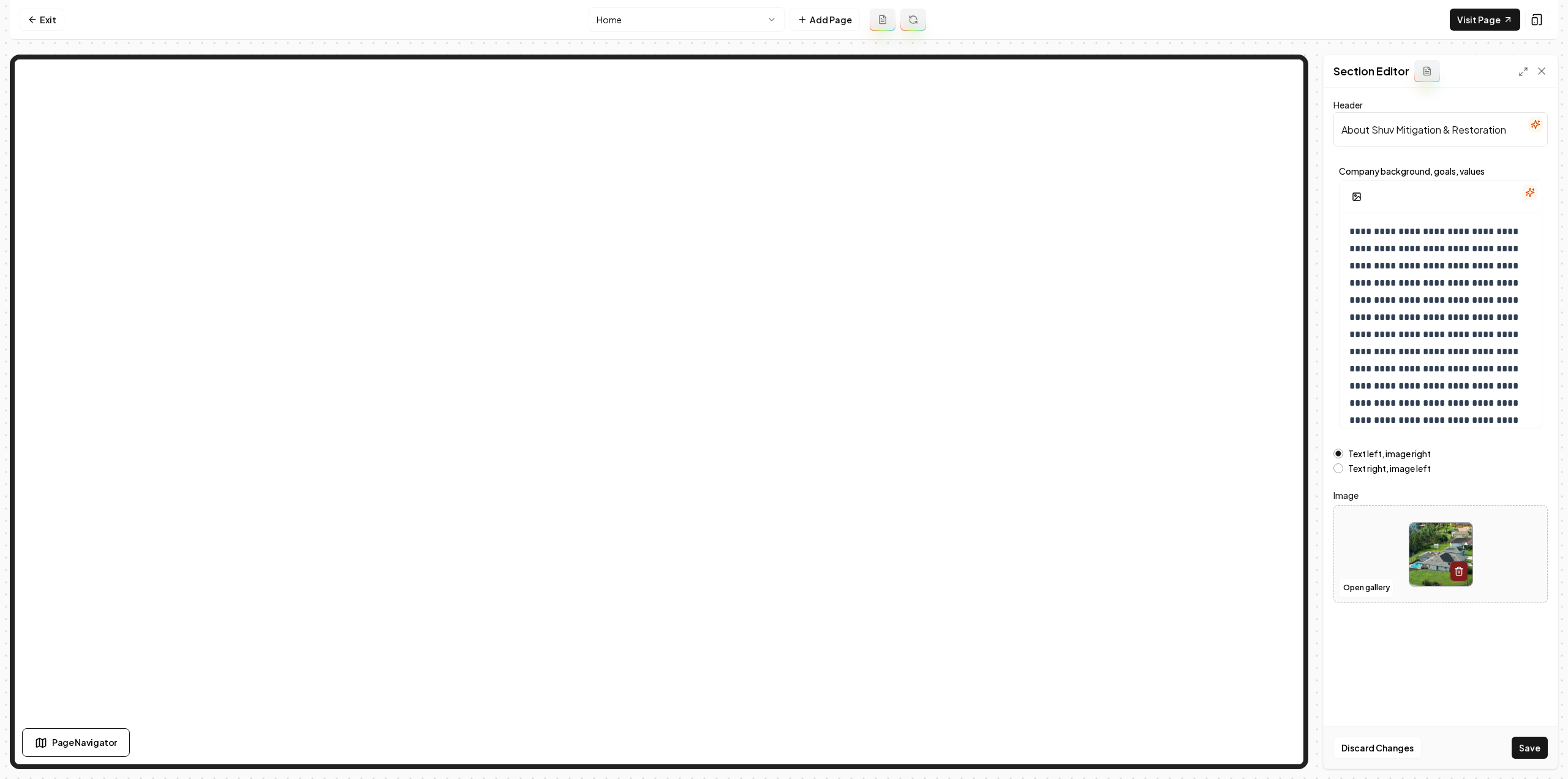
click at [1549, 745] on div "Discard Changes Save" at bounding box center [1440, 747] width 234 height 43
click at [1540, 744] on button "Save" at bounding box center [1529, 747] width 36 height 22
click at [40, 12] on link "Exit" at bounding box center [42, 19] width 45 height 22
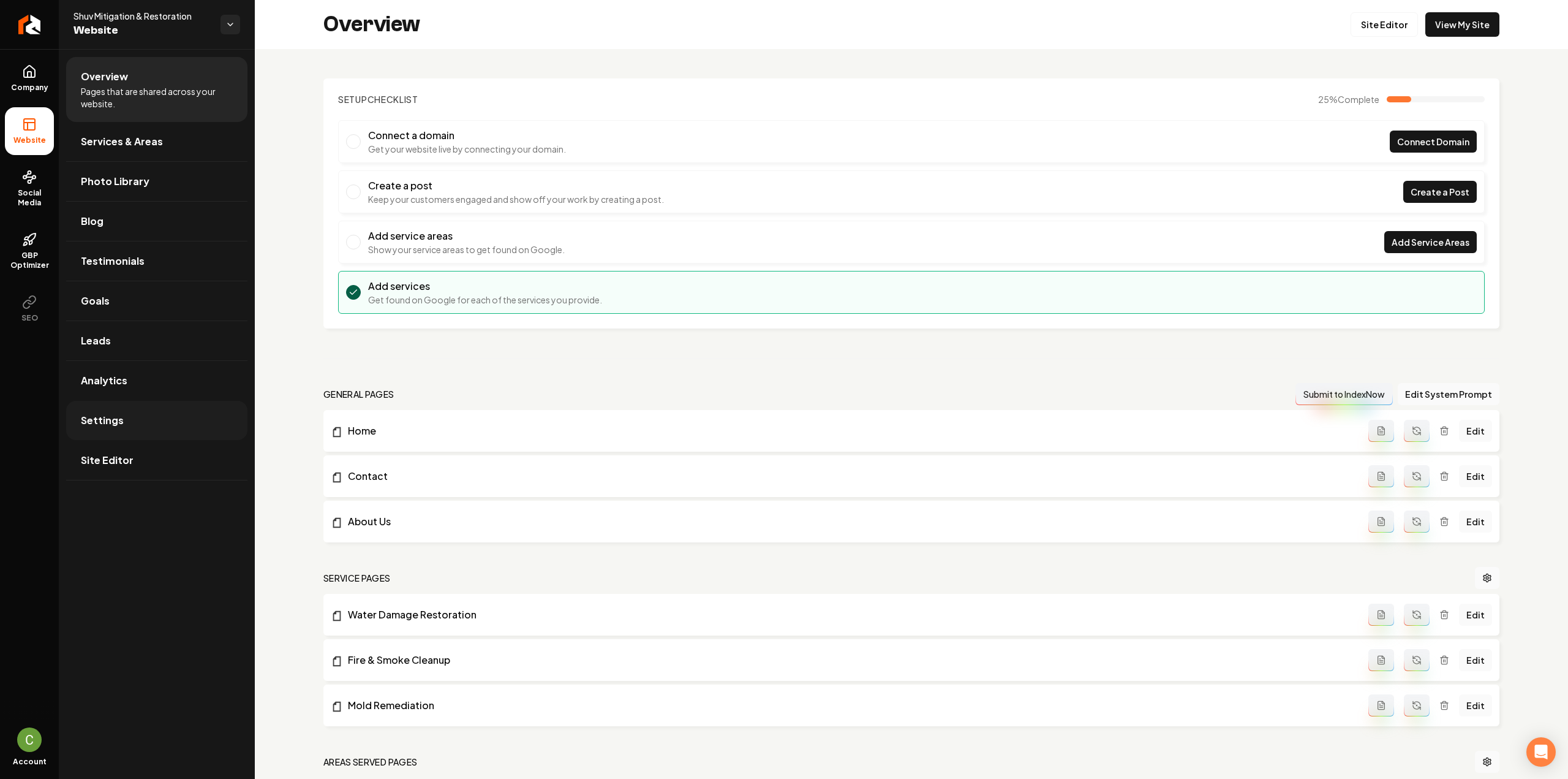
click at [130, 426] on link "Settings" at bounding box center [156, 420] width 182 height 39
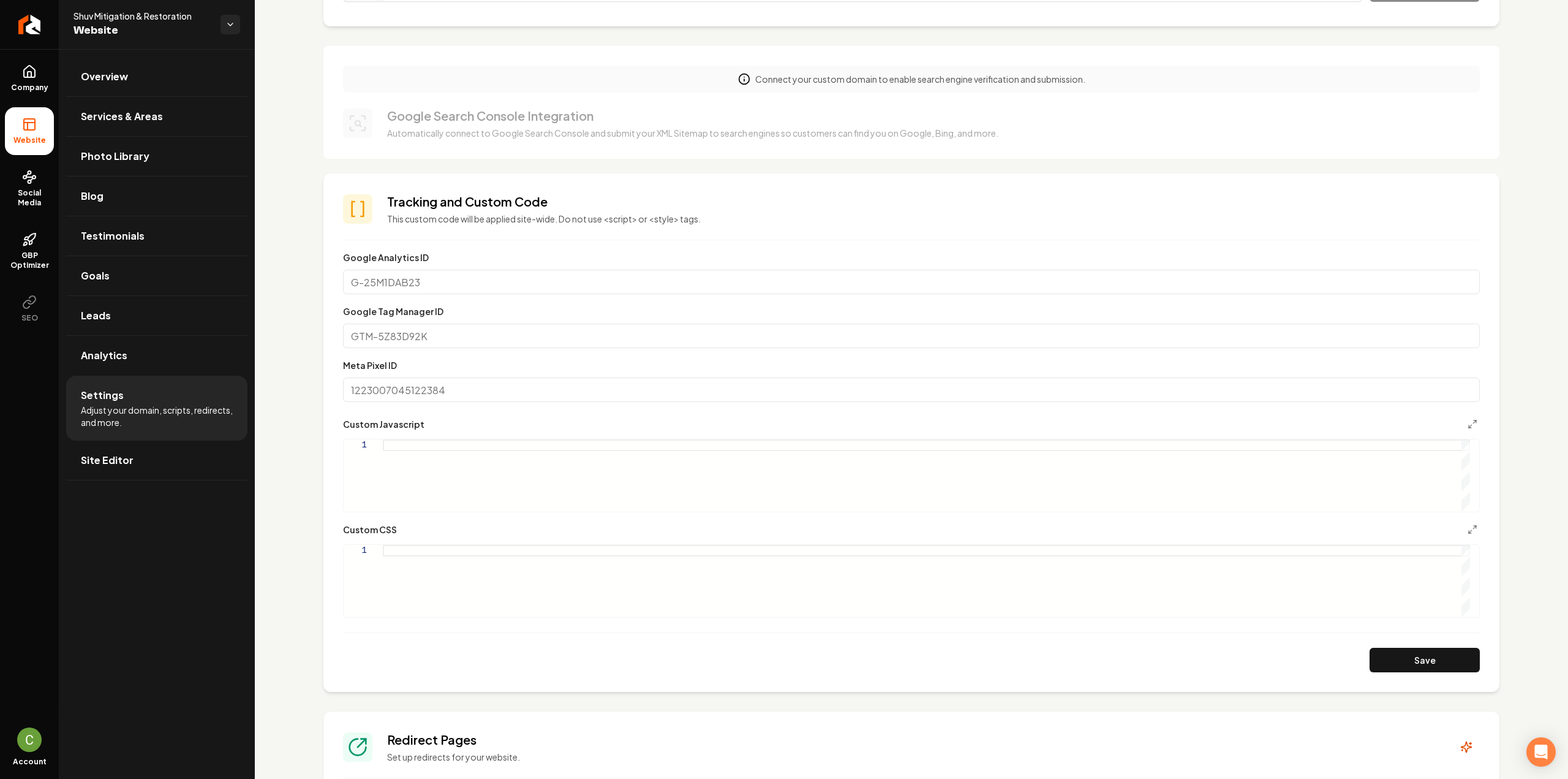
scroll to position [429, 0]
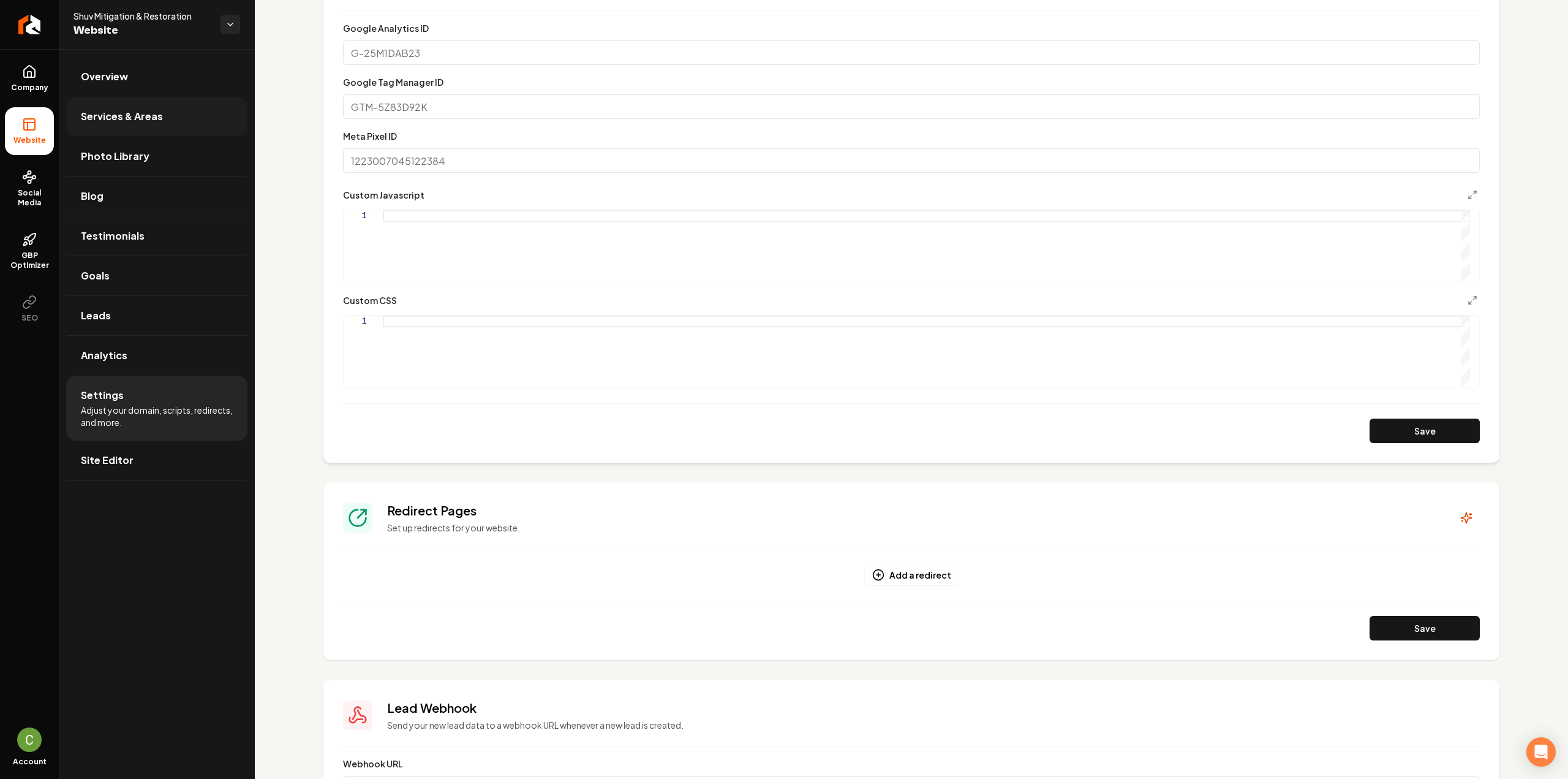
click at [147, 133] on link "Services & Areas" at bounding box center [156, 116] width 182 height 39
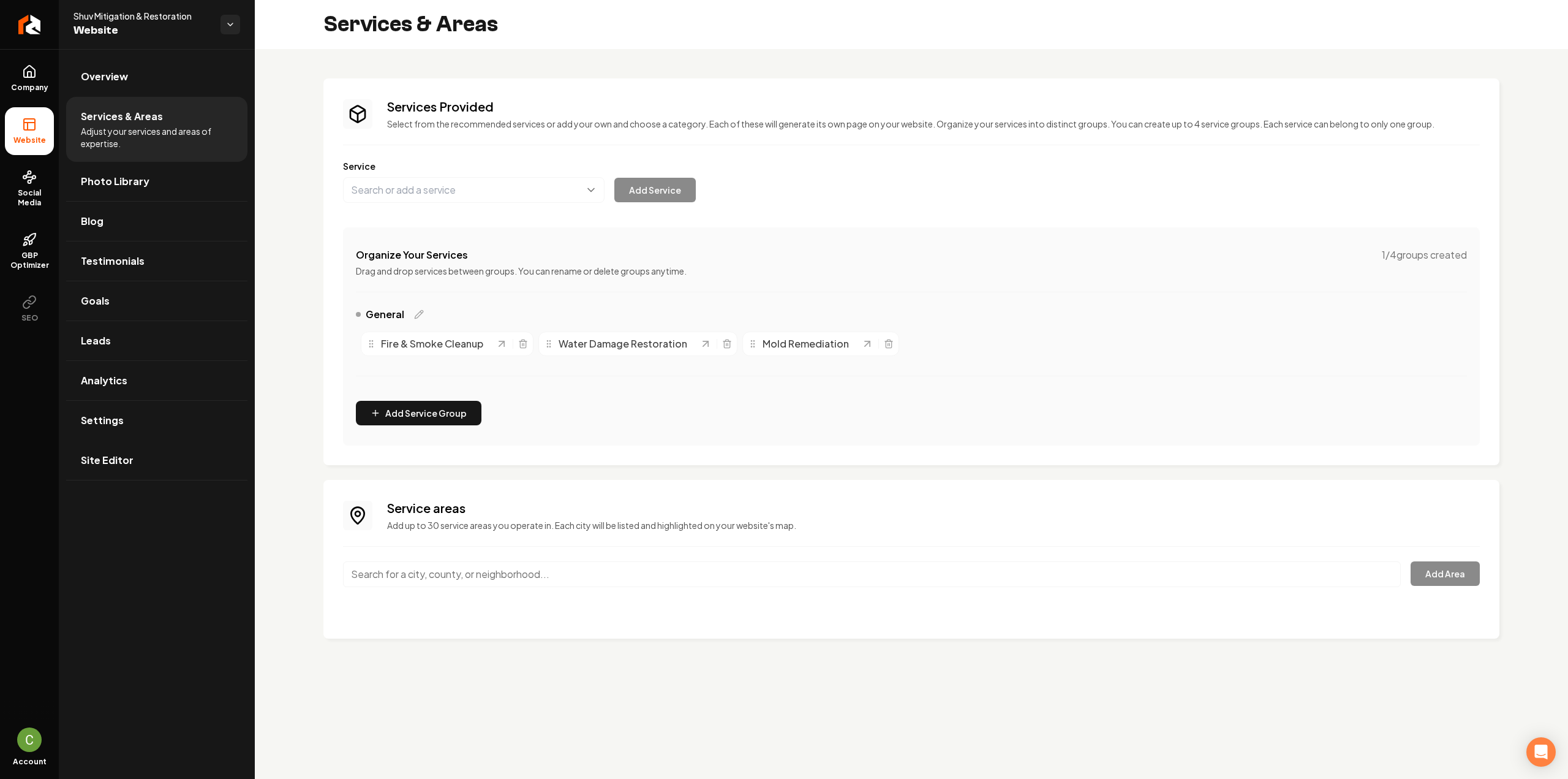
click at [546, 582] on input "Main content area" at bounding box center [871, 574] width 1058 height 25
type input "[GEOGRAPHIC_DATA], [GEOGRAPHIC_DATA]"
click at [611, 558] on div "Service areas Add up to 30 service areas you operate in. Each city will be list…" at bounding box center [911, 559] width 1137 height 120
click at [606, 568] on input "[GEOGRAPHIC_DATA], [GEOGRAPHIC_DATA]" at bounding box center [871, 574] width 1058 height 25
click at [1424, 573] on button "Add Area" at bounding box center [1445, 573] width 70 height 25
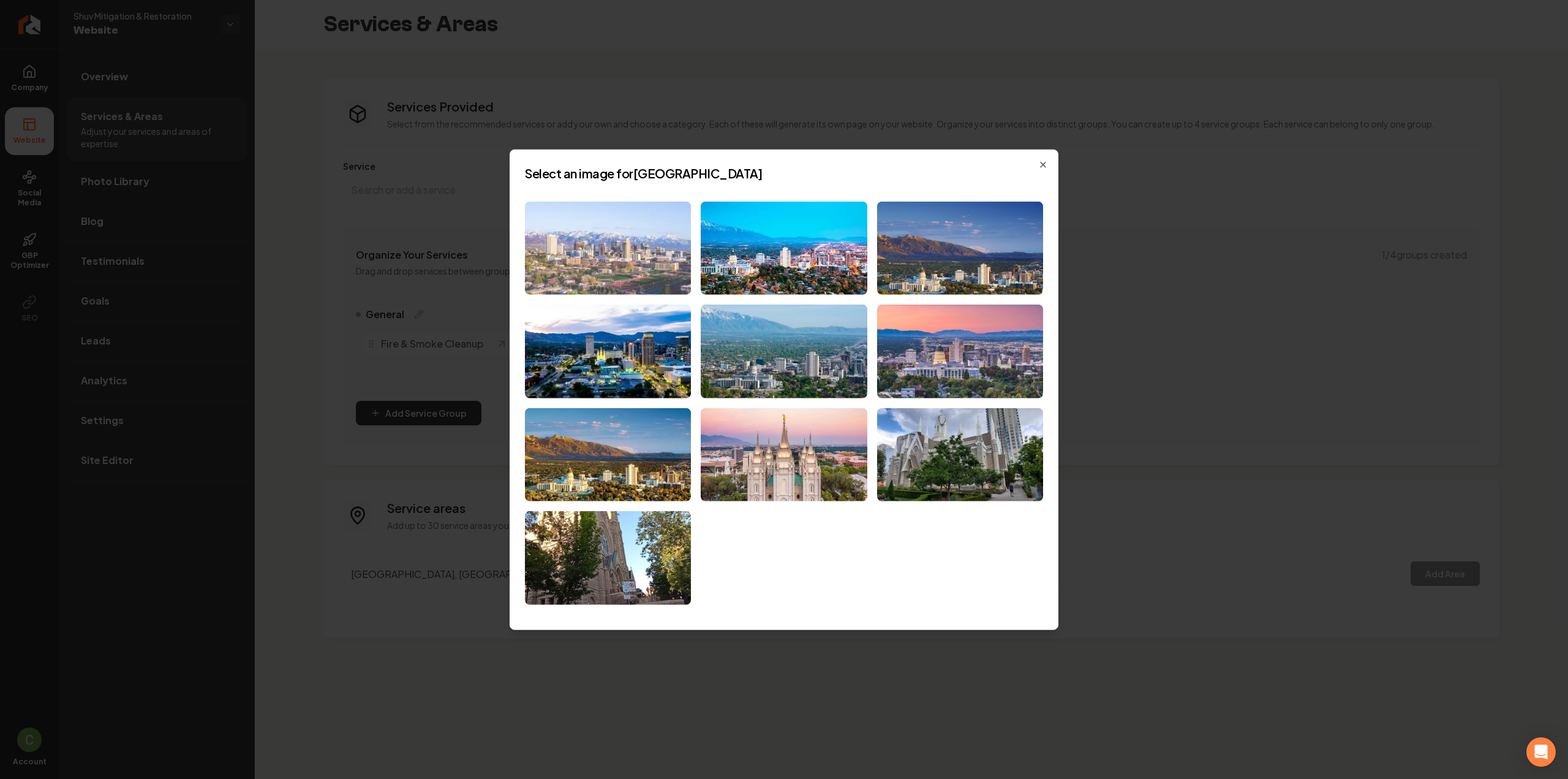
click at [620, 260] on img at bounding box center [608, 247] width 166 height 93
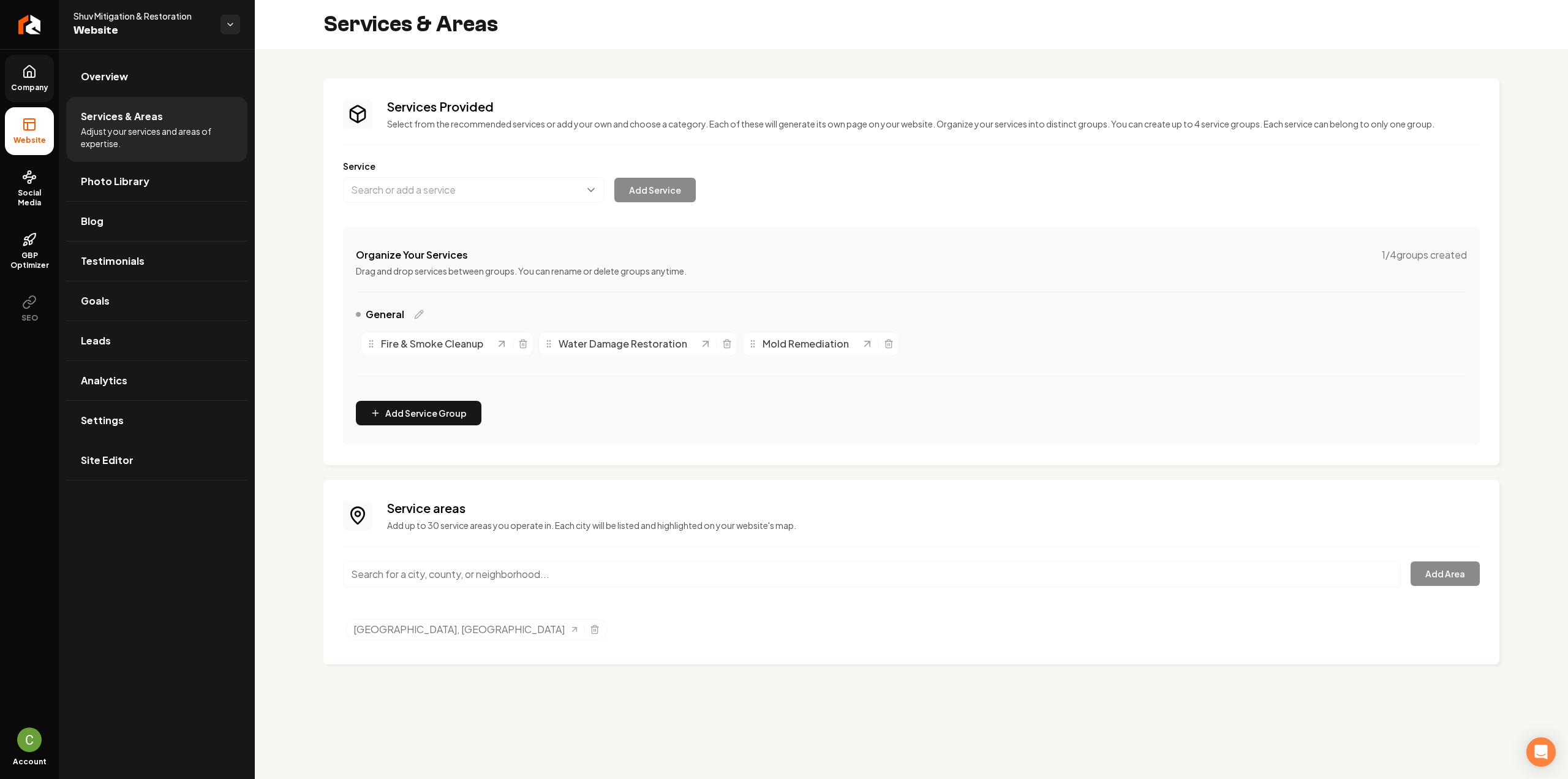
click at [42, 88] on span "Company" at bounding box center [29, 87] width 47 height 10
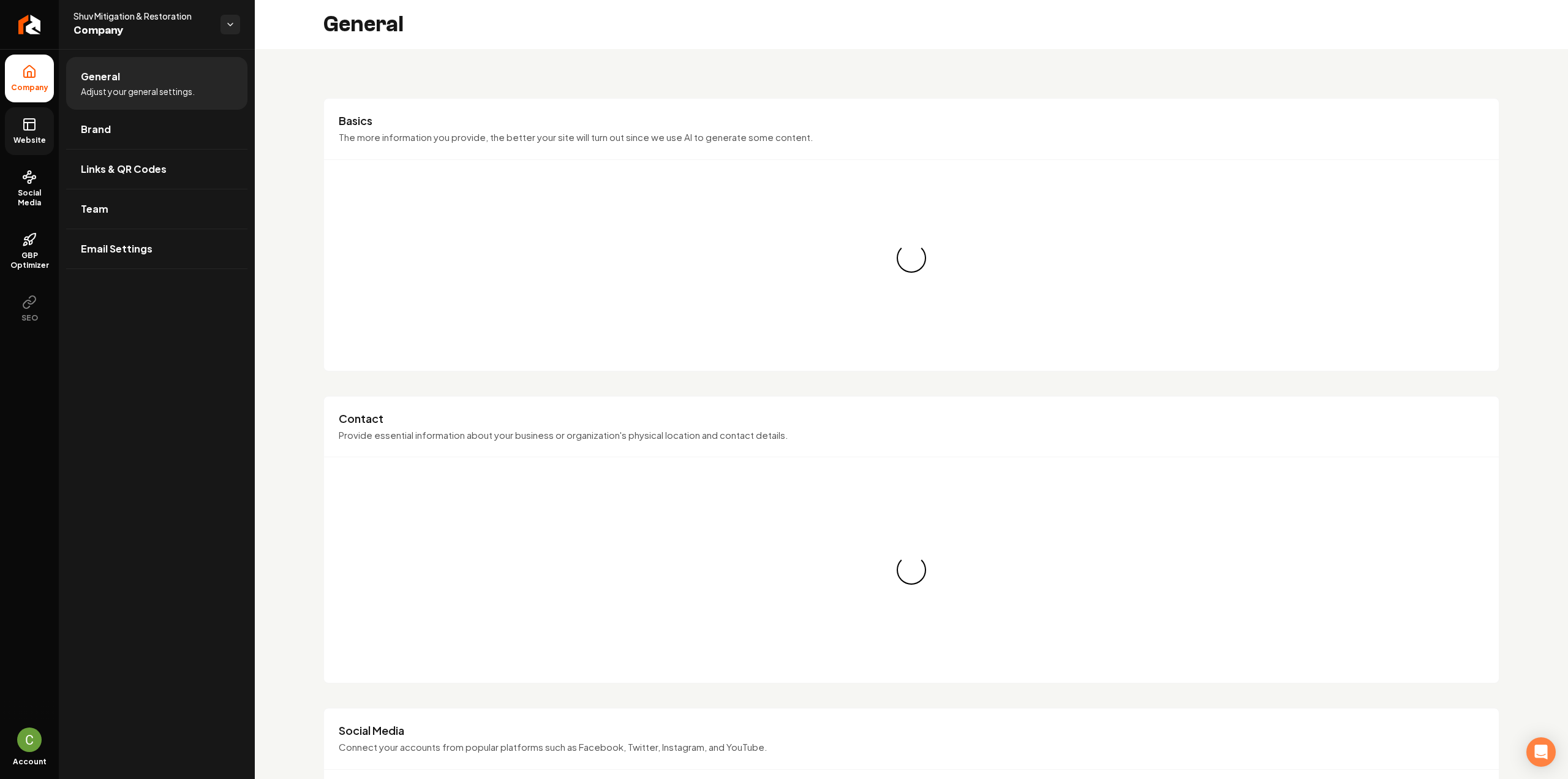
click at [34, 131] on icon at bounding box center [29, 125] width 15 height 15
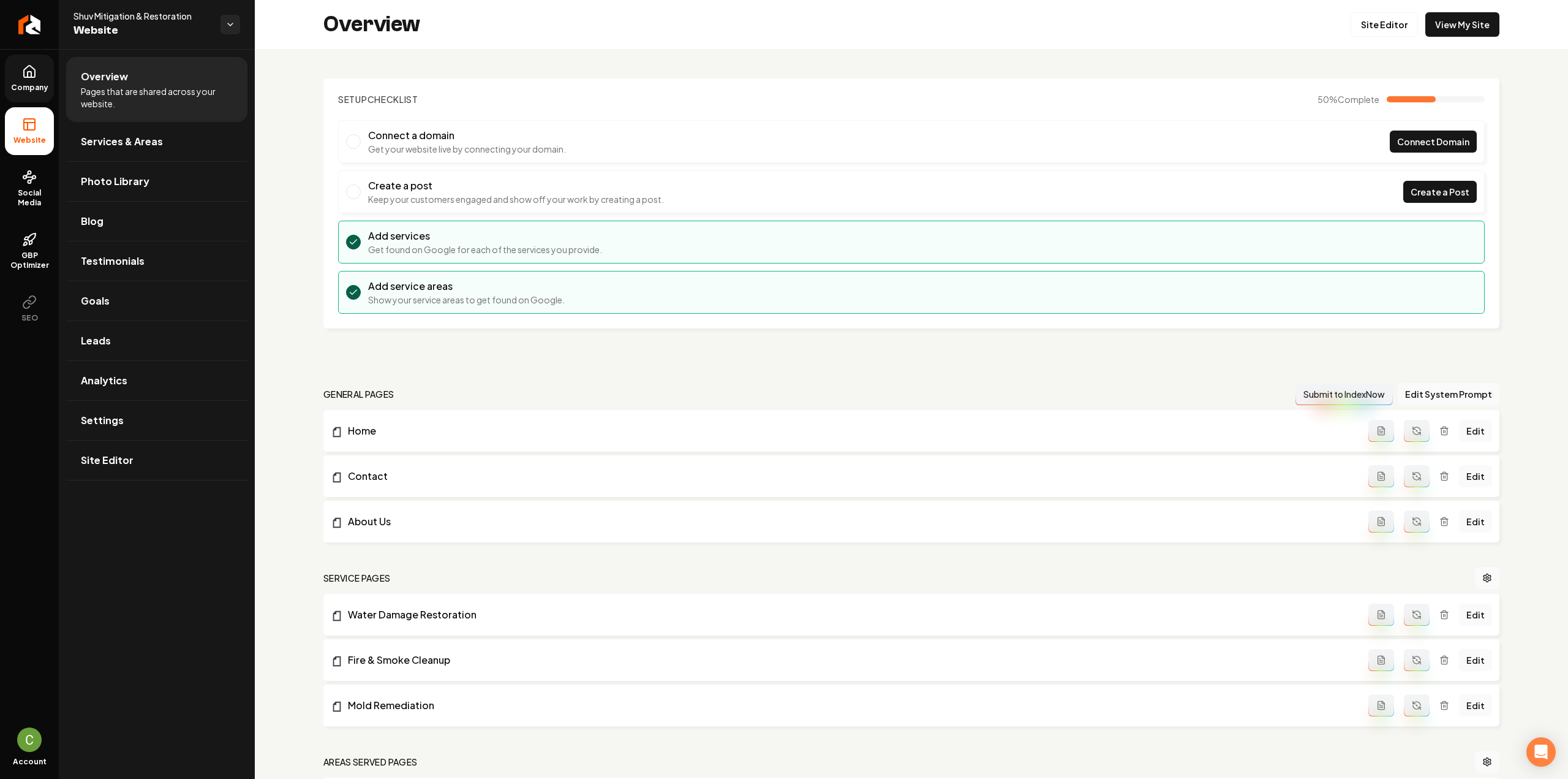
drag, startPoint x: 1369, startPoint y: 19, endPoint x: 1423, endPoint y: 427, distance: 411.6
click at [1369, 19] on link "Site Editor" at bounding box center [1384, 24] width 67 height 25
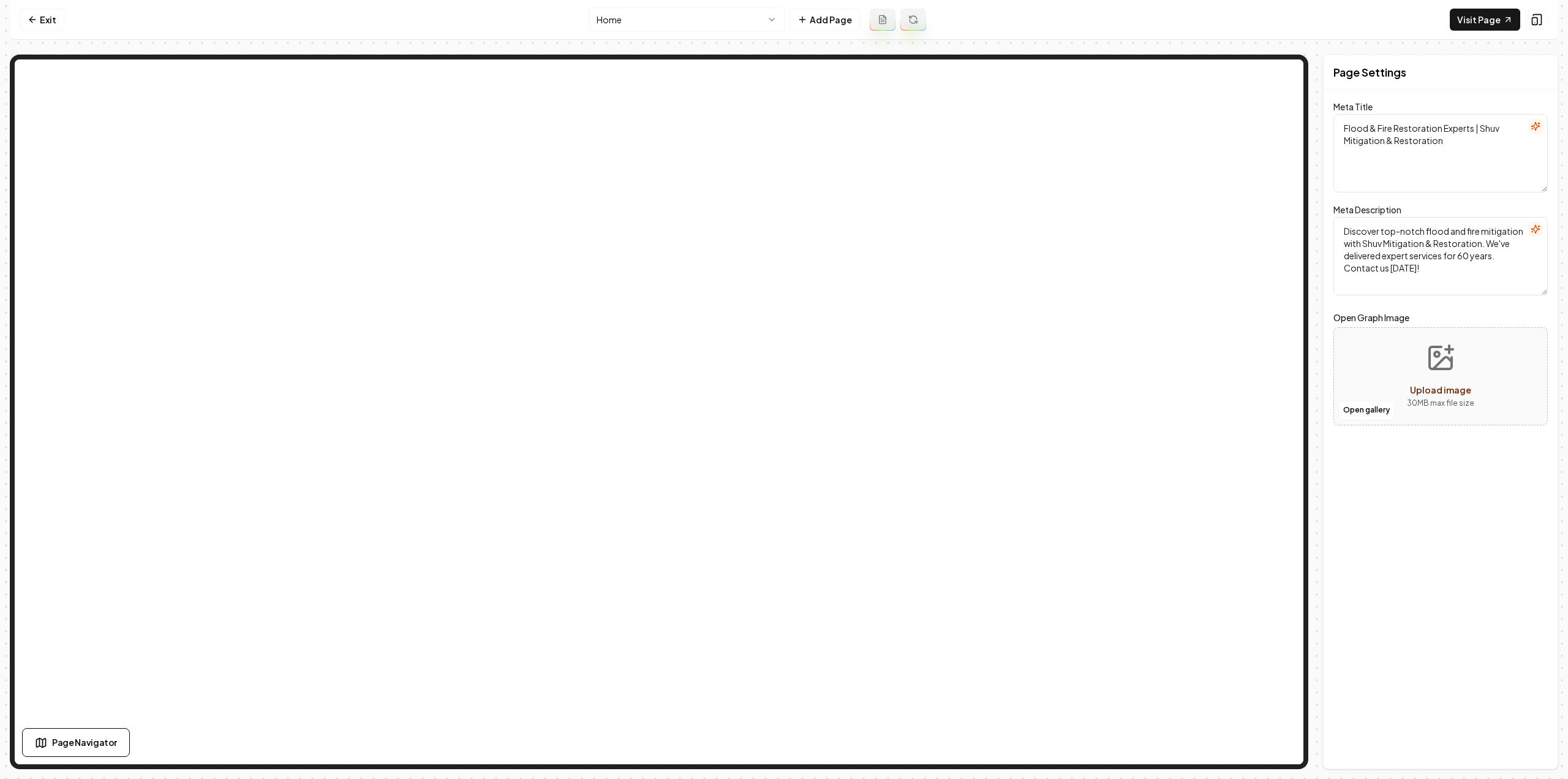
click at [663, 19] on html "Computer Required This feature is only available on a computer. Please switch t…" at bounding box center [784, 390] width 1568 height 779
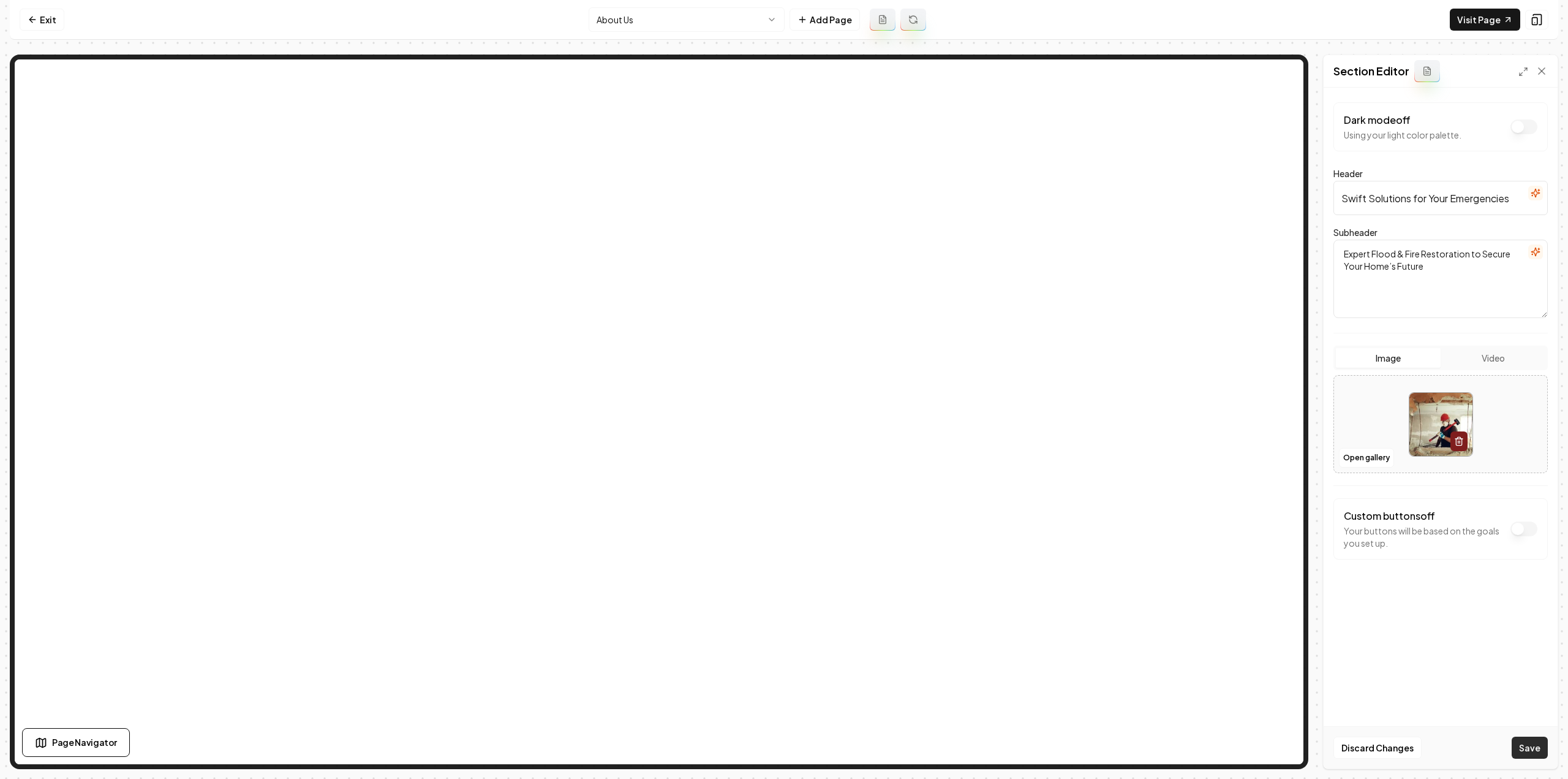
click at [1528, 741] on button "Save" at bounding box center [1529, 747] width 36 height 22
click at [1531, 748] on div "Discard Changes Save" at bounding box center [1440, 747] width 234 height 43
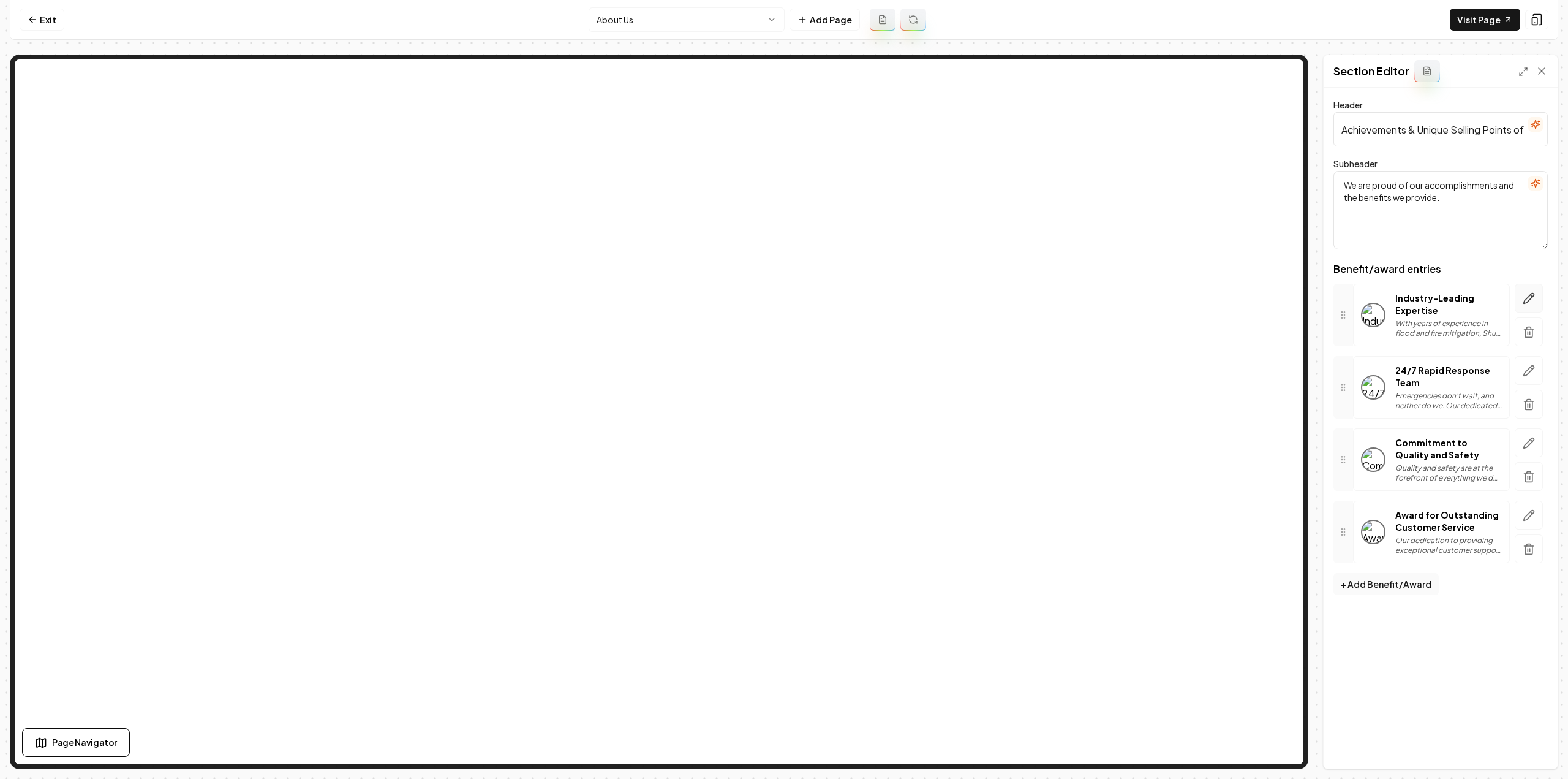
click at [1529, 296] on icon "button" at bounding box center [1529, 299] width 10 height 10
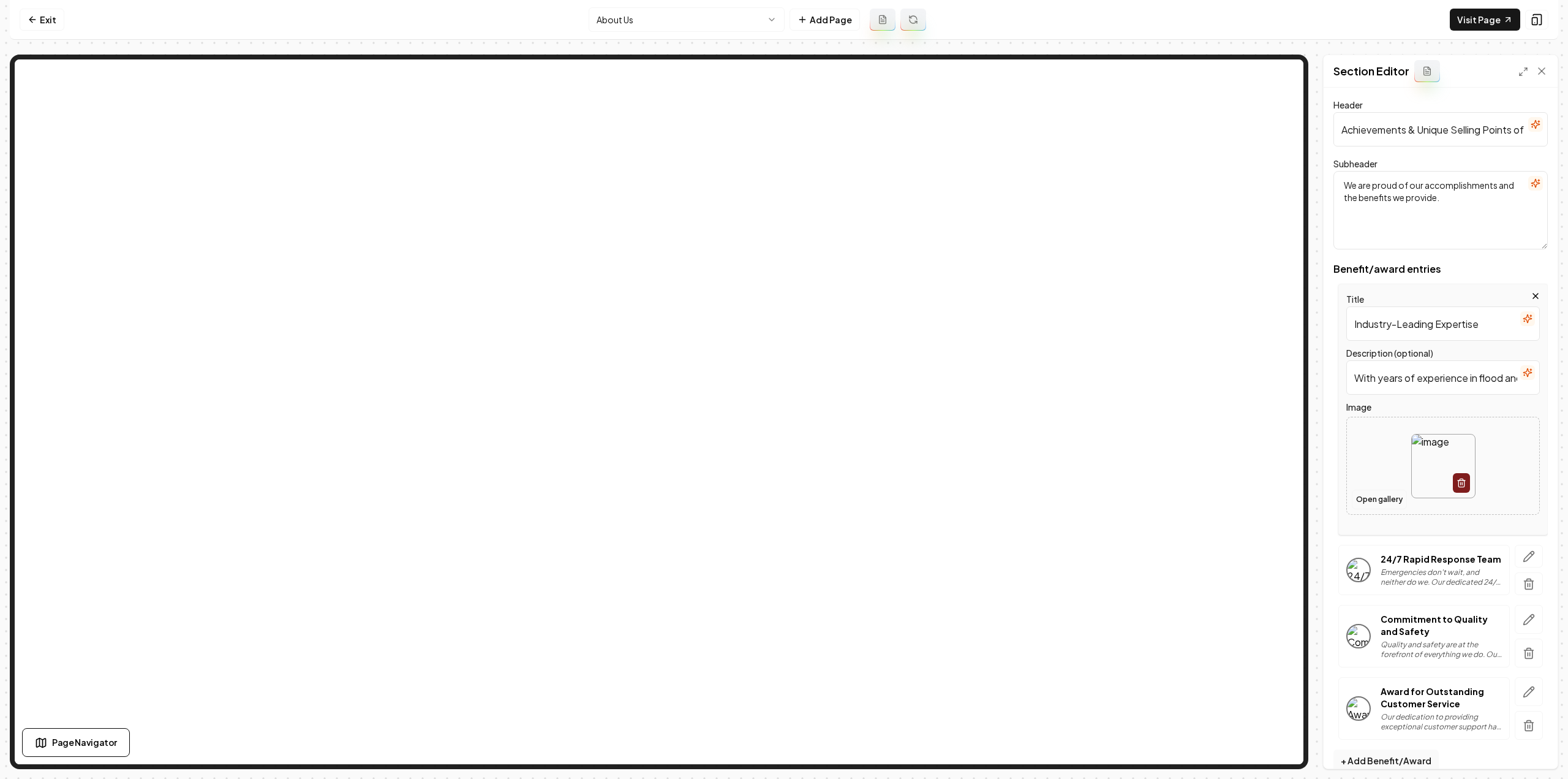
click at [1377, 502] on button "Open gallery" at bounding box center [1380, 499] width 55 height 19
click at [1514, 549] on button "button" at bounding box center [1528, 555] width 28 height 22
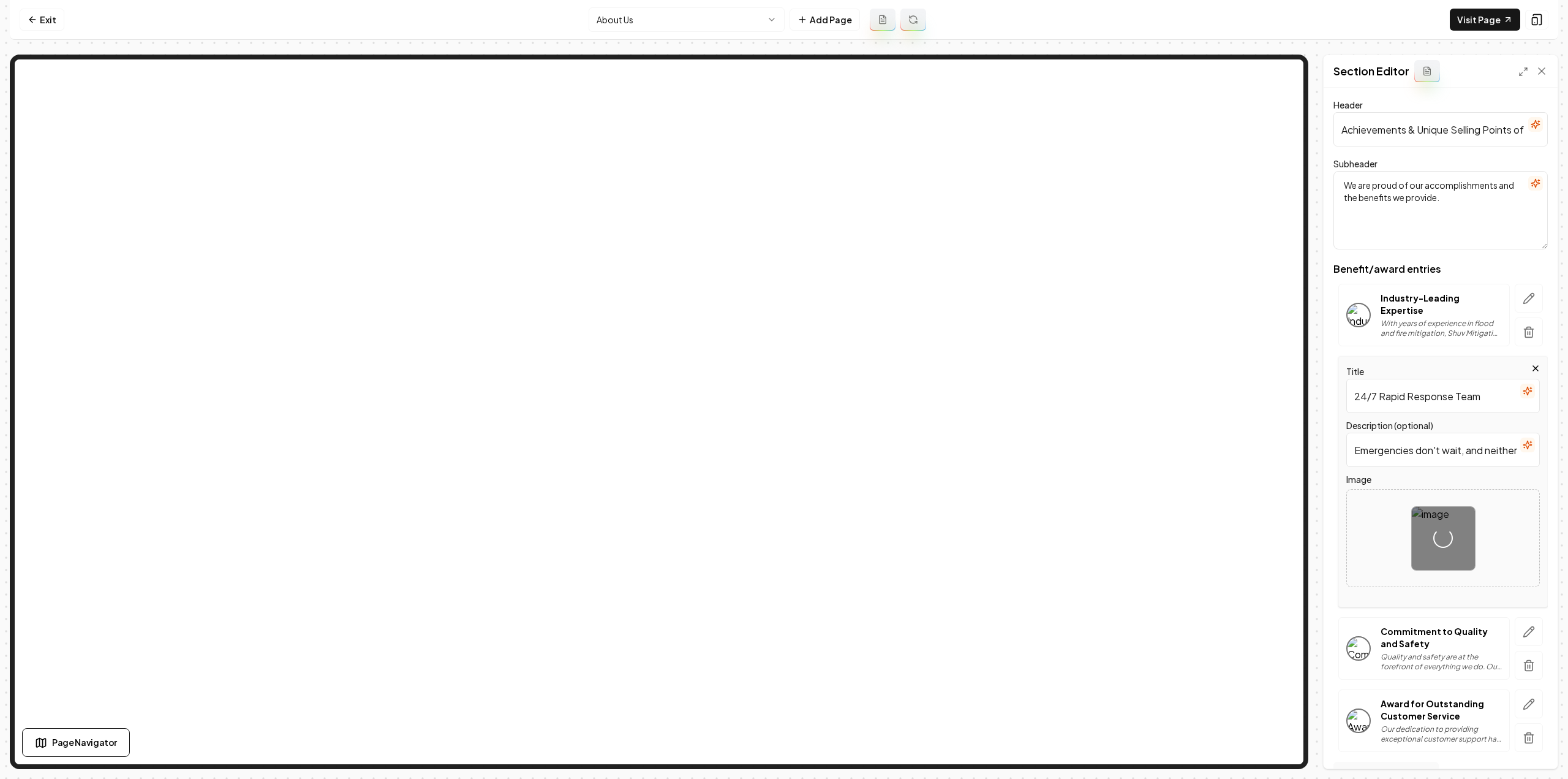
drag, startPoint x: 1521, startPoint y: 628, endPoint x: 1455, endPoint y: 649, distance: 69.3
click at [1522, 628] on icon "button" at bounding box center [1528, 632] width 12 height 12
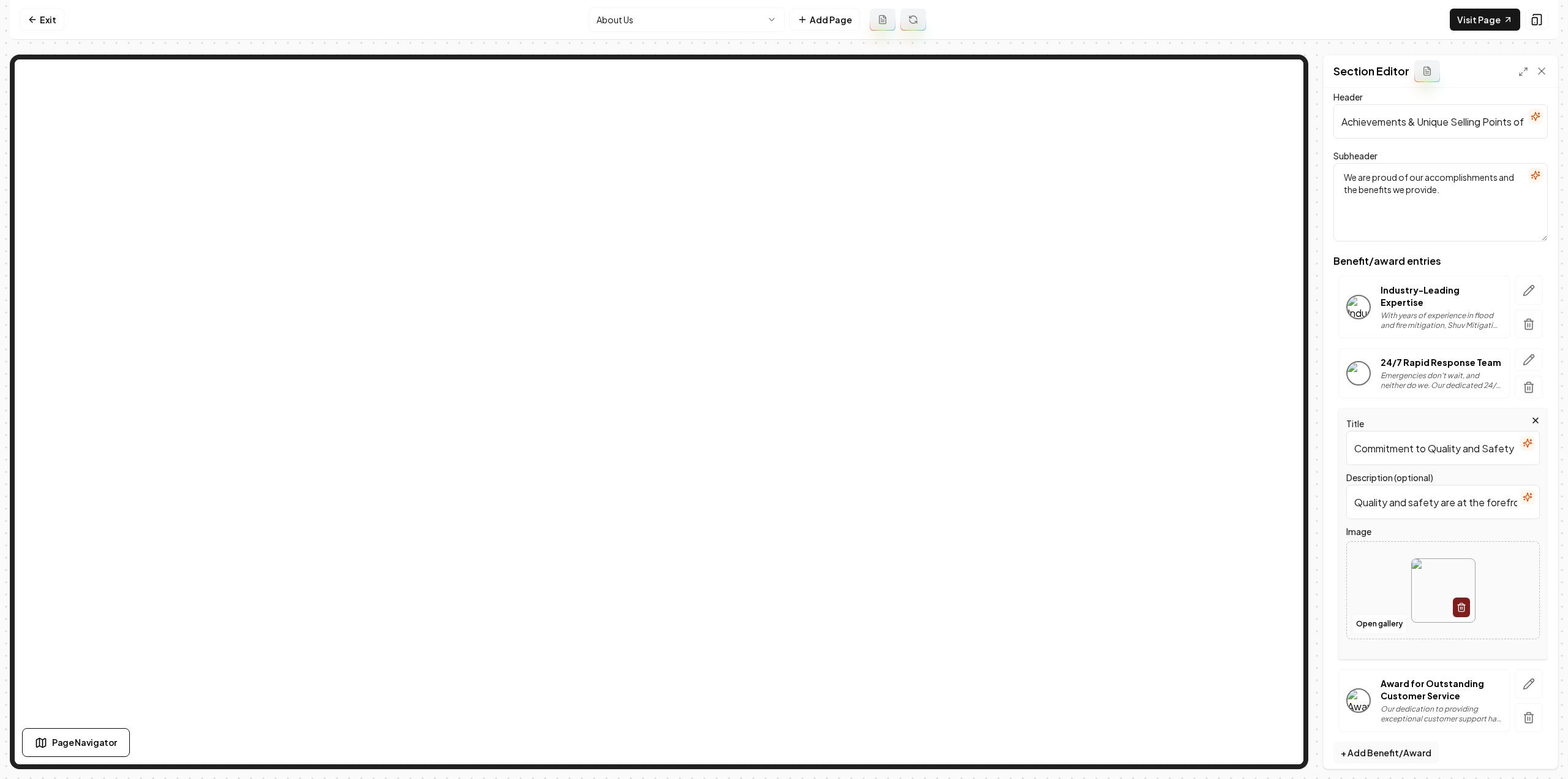
scroll to position [15, 0]
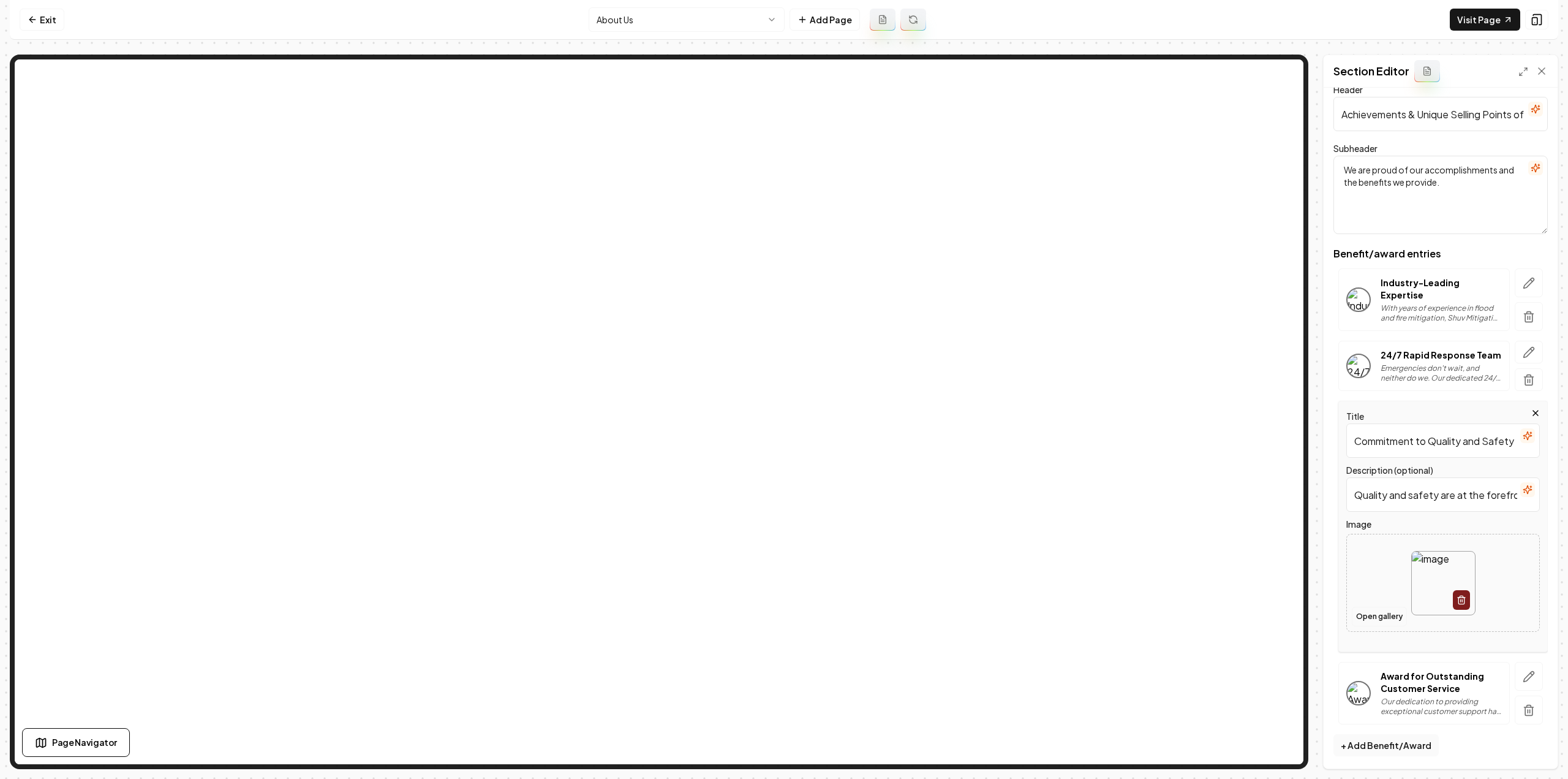
click at [1380, 623] on button "Open gallery" at bounding box center [1380, 616] width 55 height 19
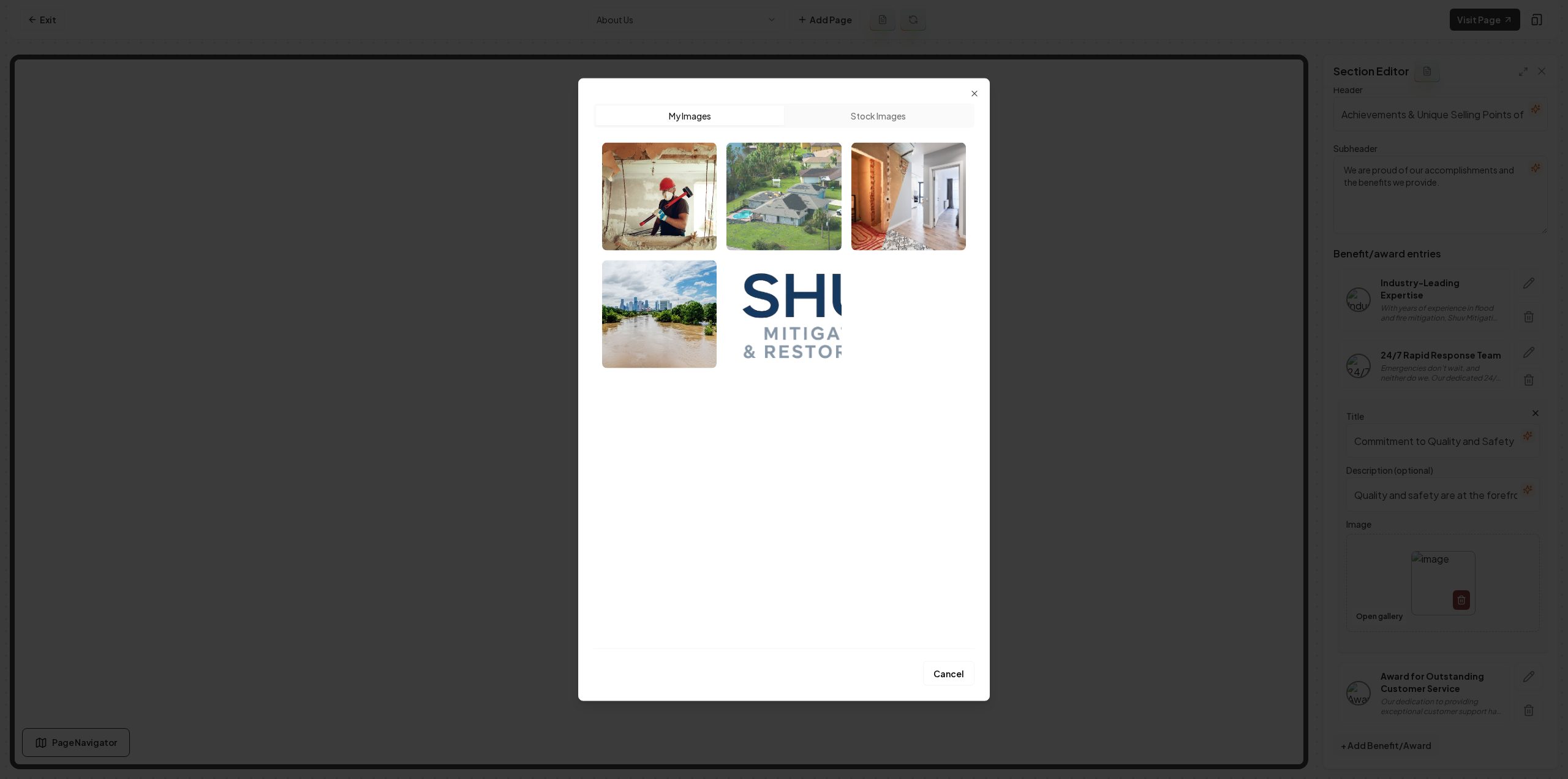
click at [783, 166] on img "Select image image_68a35e285c7cd75eb833cf5e.jpeg" at bounding box center [783, 196] width 114 height 108
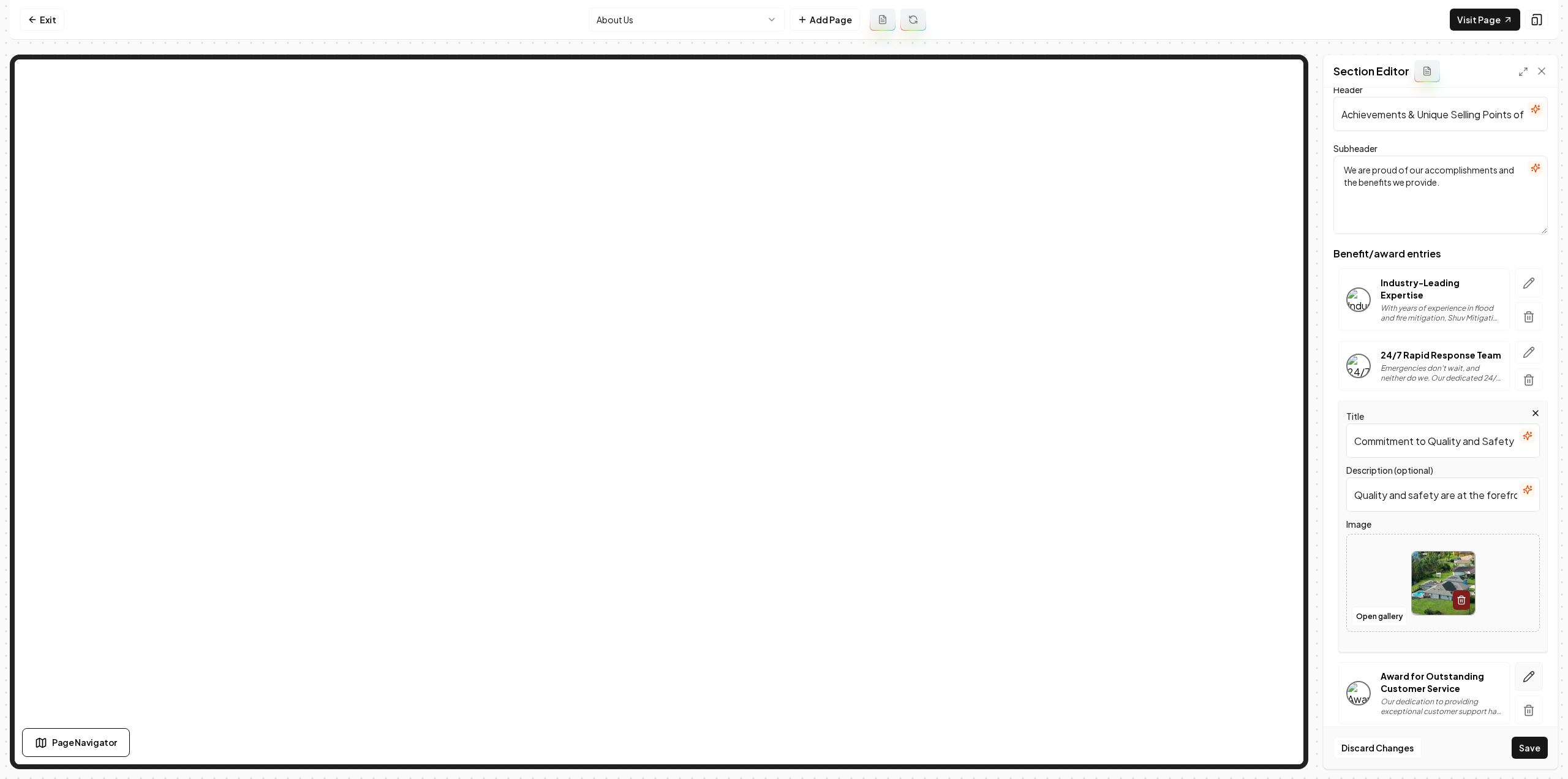
click at [1524, 674] on icon "button" at bounding box center [1529, 677] width 10 height 10
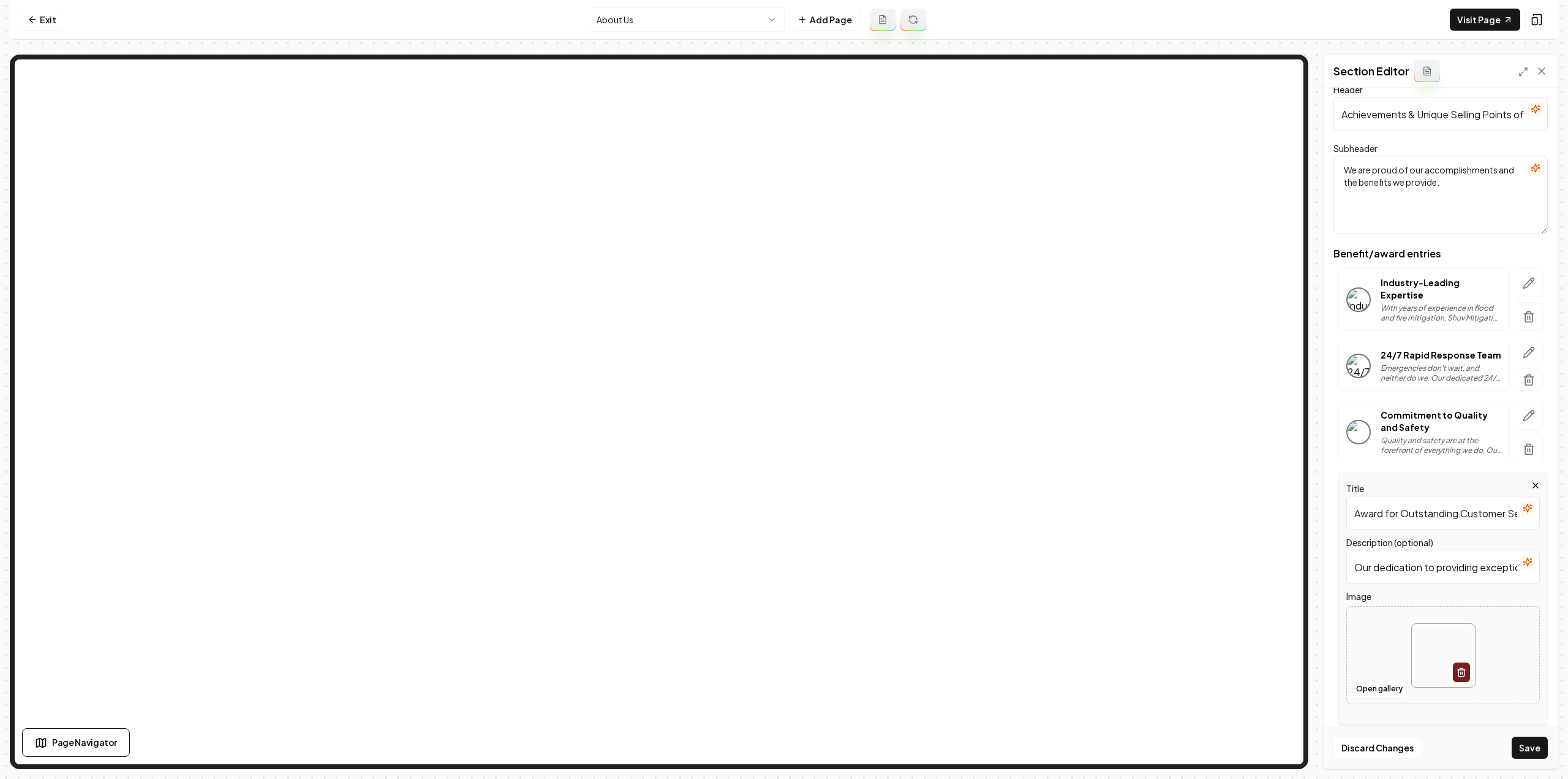
scroll to position [0, 0]
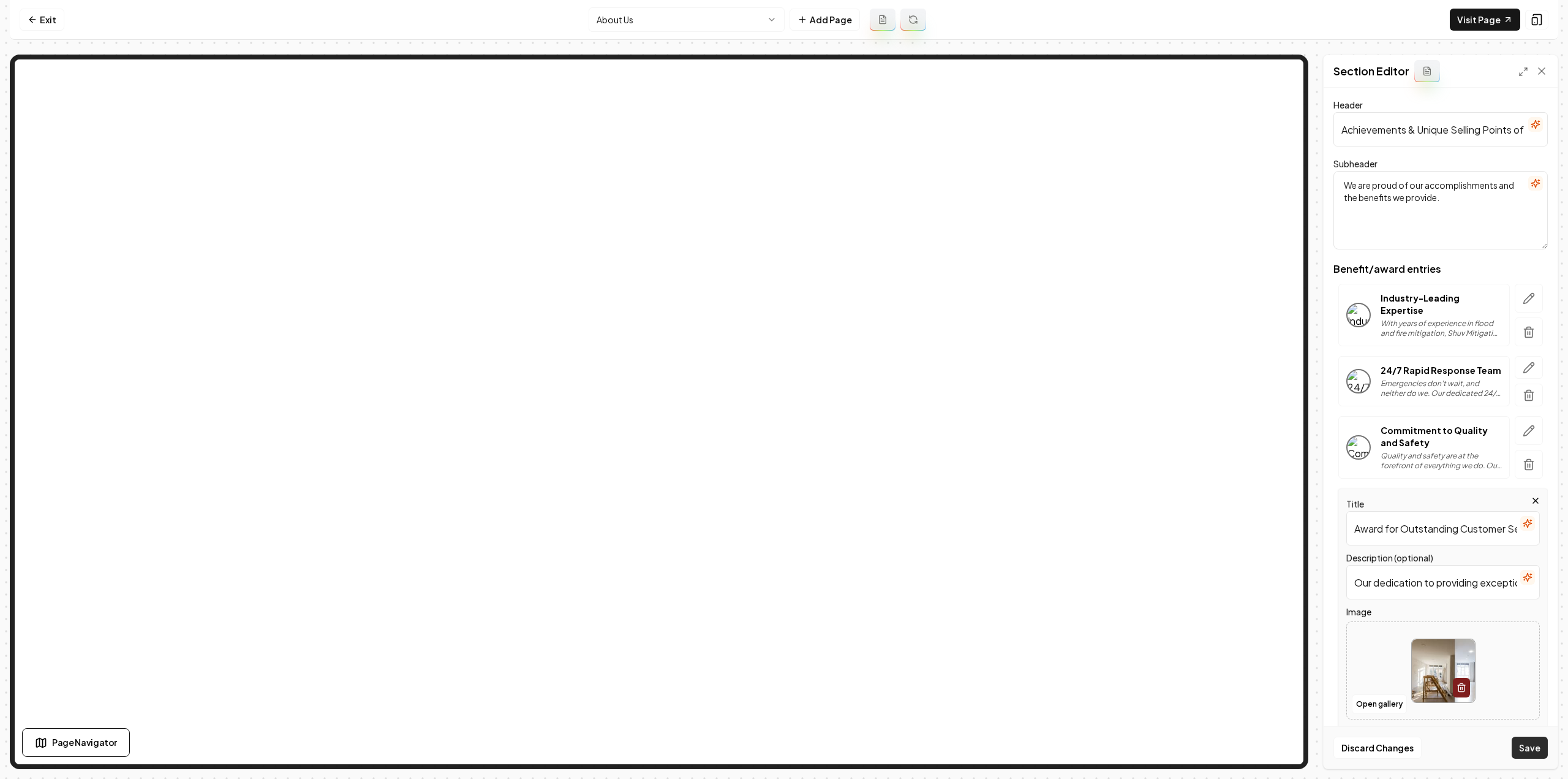
click at [1542, 748] on button "Save" at bounding box center [1529, 747] width 36 height 22
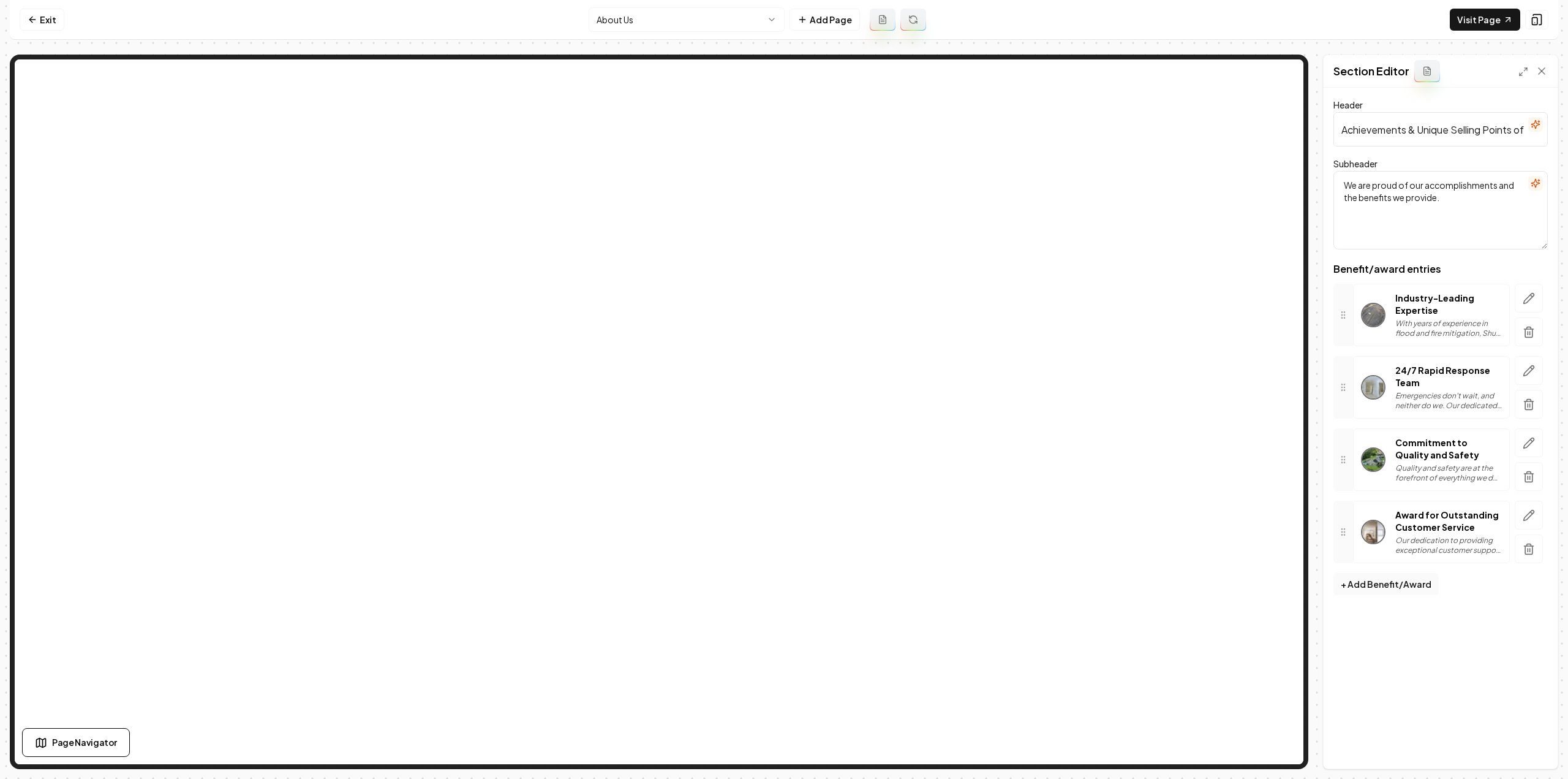
click at [632, 24] on html "Computer Required This feature is only available on a computer. Please switch t…" at bounding box center [784, 390] width 1568 height 779
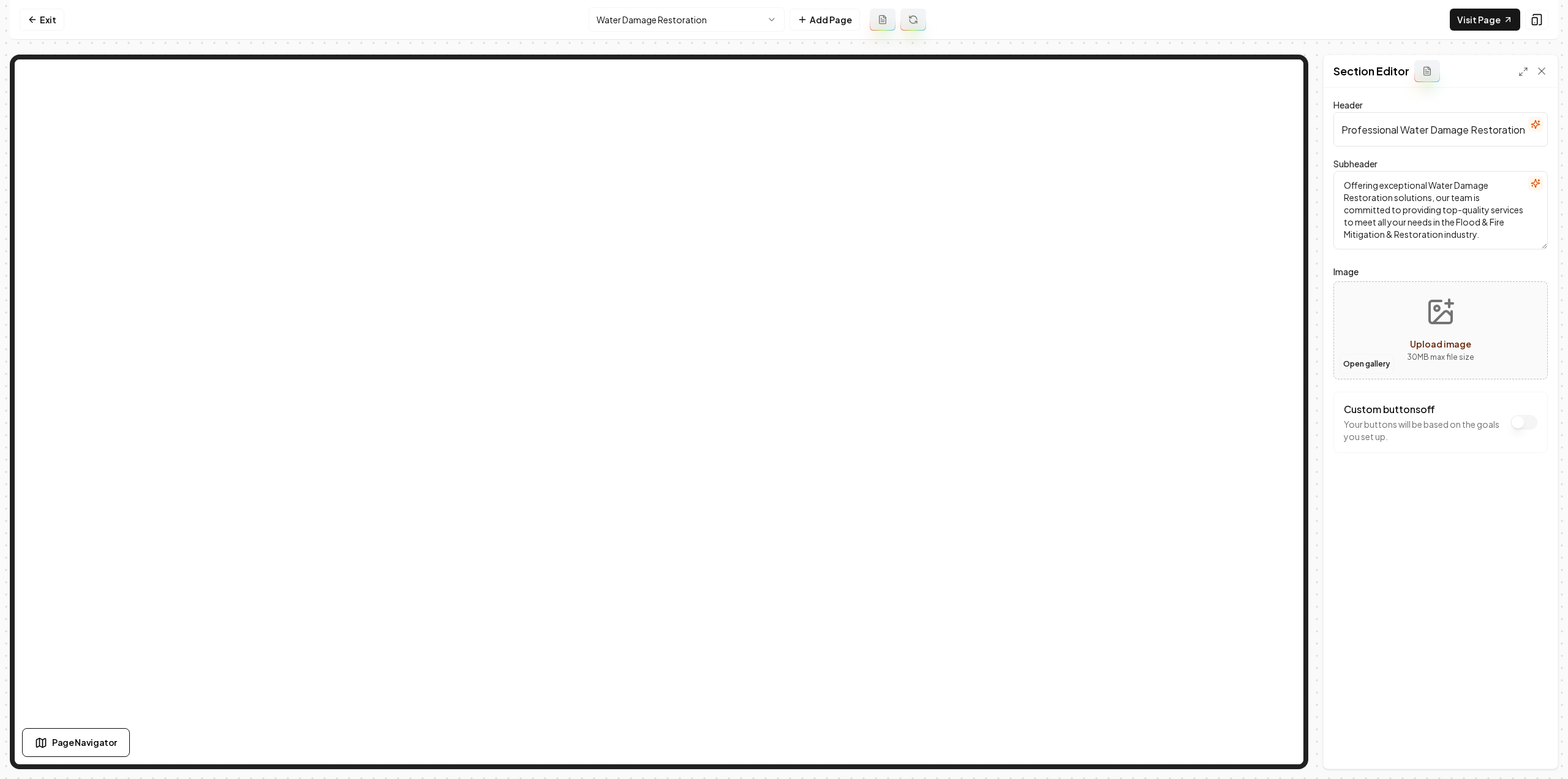
click at [1348, 365] on button "Open gallery" at bounding box center [1366, 364] width 55 height 19
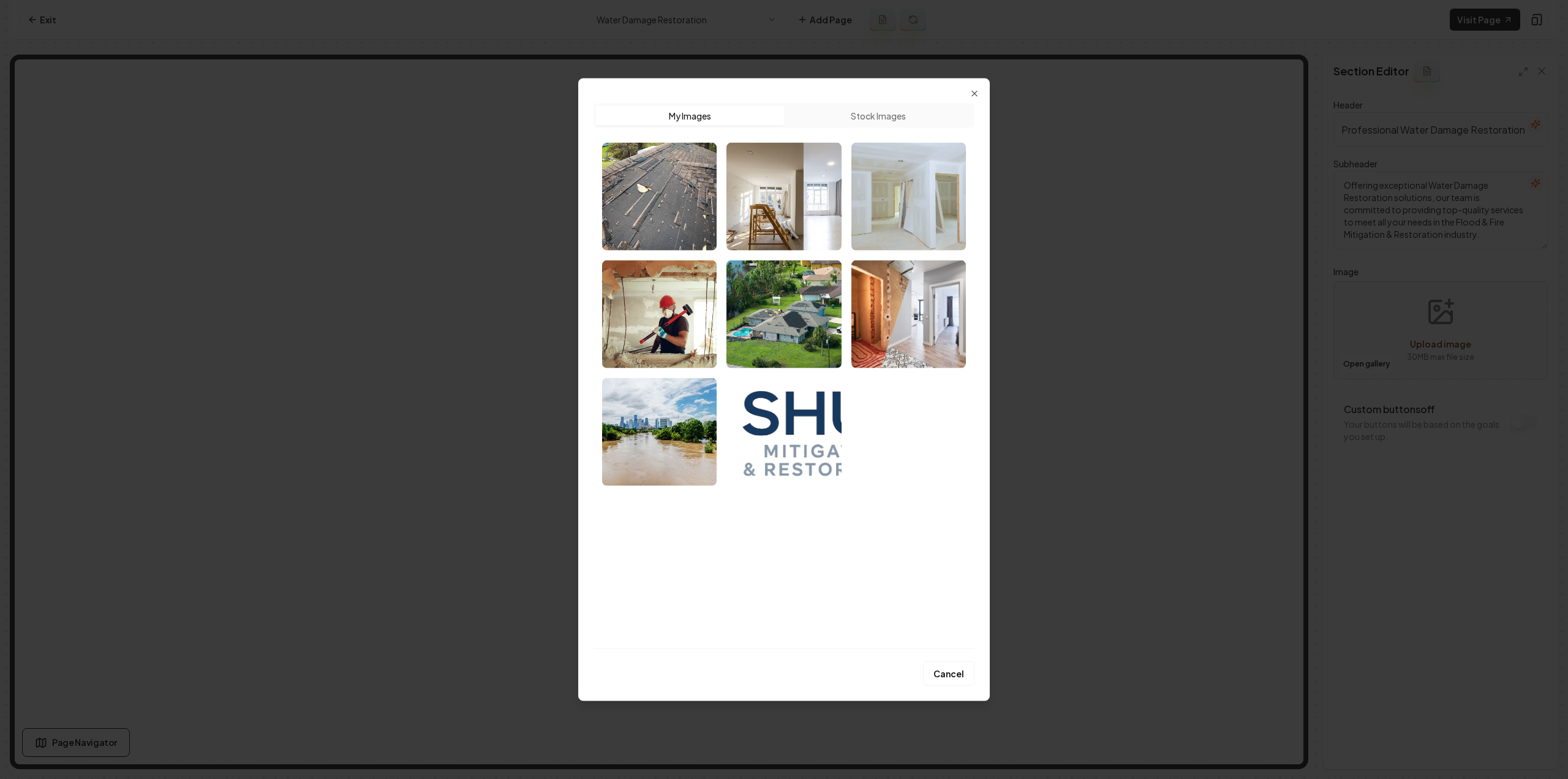
click at [909, 224] on img "Select image image_68a35ee75c7cd75eb83d9aae.jpeg" at bounding box center [908, 196] width 114 height 108
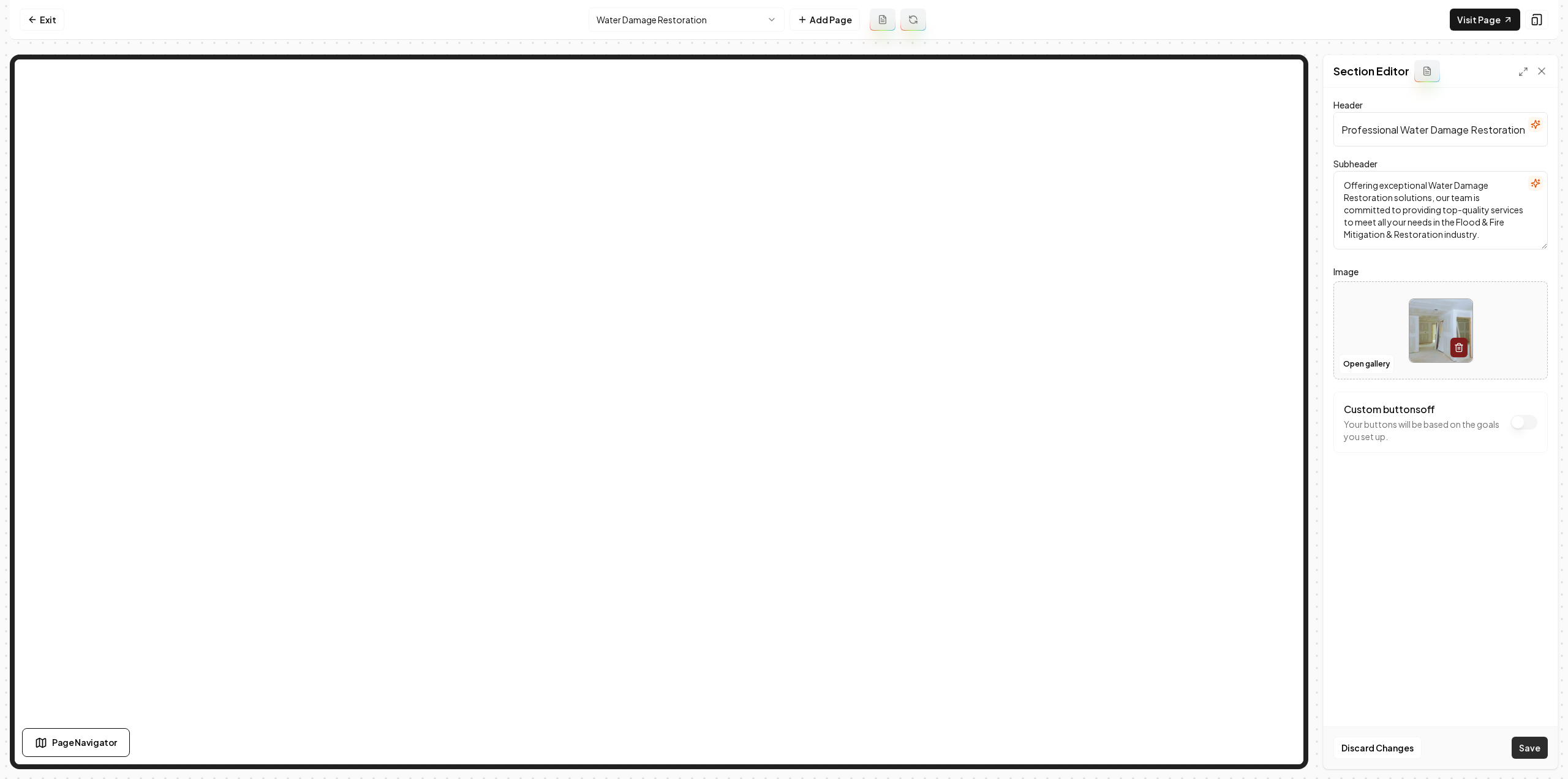
click at [1533, 742] on button "Save" at bounding box center [1529, 747] width 36 height 22
click at [694, 21] on html "Computer Required This feature is only available on a computer. Please switch t…" at bounding box center [784, 390] width 1568 height 779
click at [1377, 365] on button "Open gallery" at bounding box center [1366, 364] width 55 height 19
click at [1519, 754] on button "Save" at bounding box center [1529, 747] width 36 height 22
click at [639, 26] on html "Computer Required This feature is only available on a computer. Please switch t…" at bounding box center [784, 390] width 1568 height 779
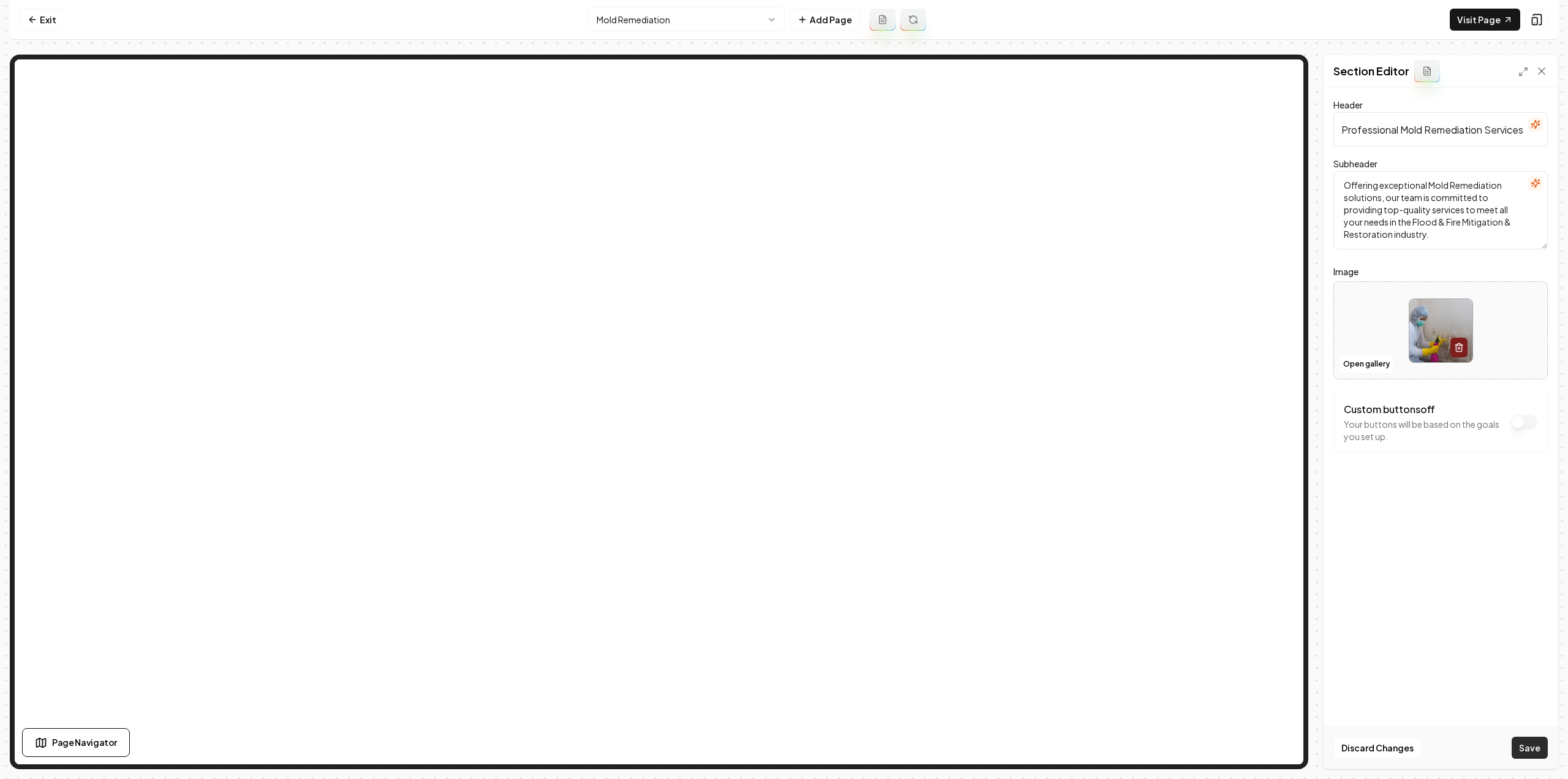
click at [1528, 754] on button "Save" at bounding box center [1529, 747] width 36 height 22
click at [653, 25] on html "Computer Required This feature is only available on a computer. Please switch t…" at bounding box center [784, 390] width 1568 height 779
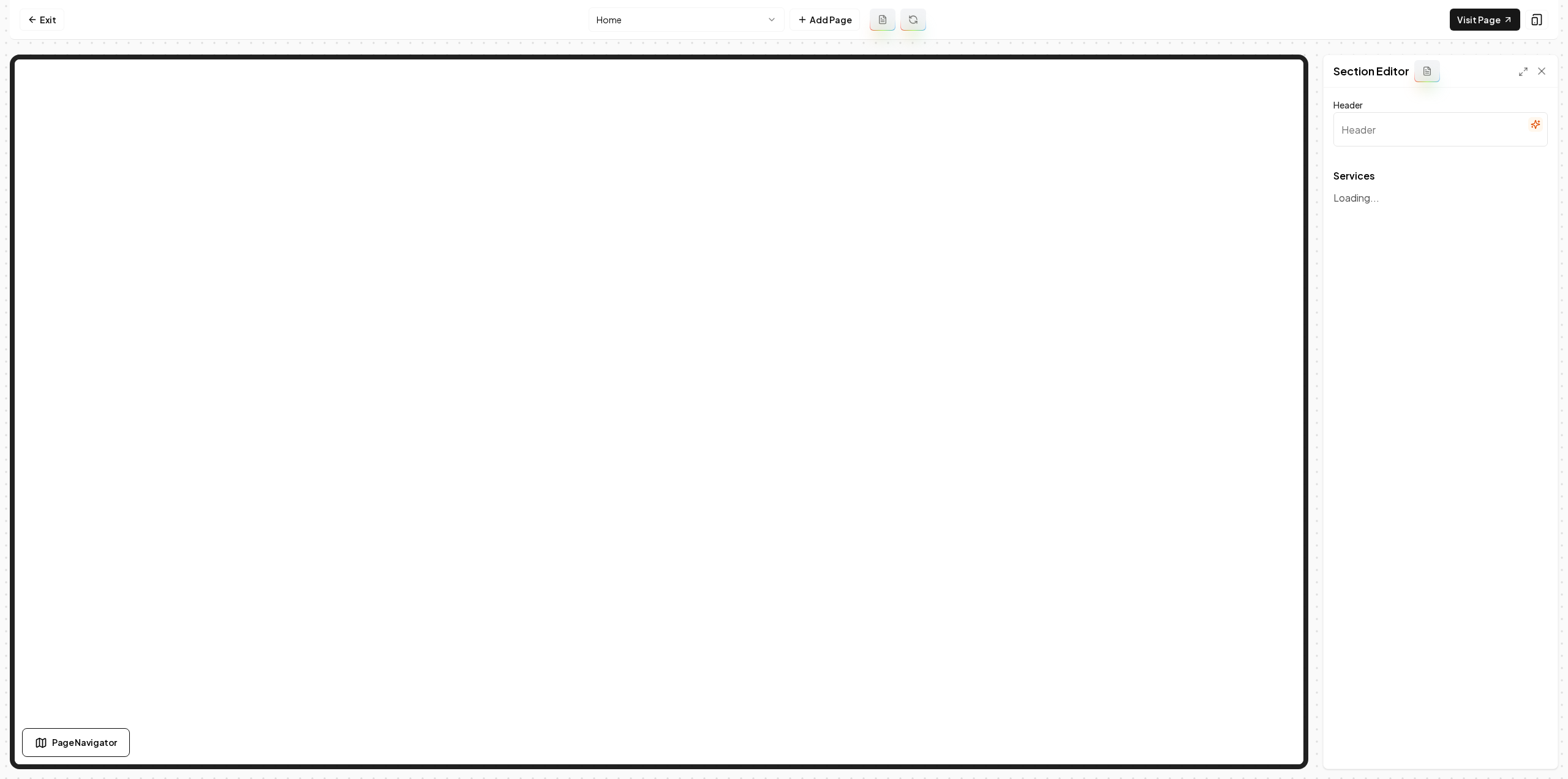
type input "Our Expert Mitigation & Restoration Services"
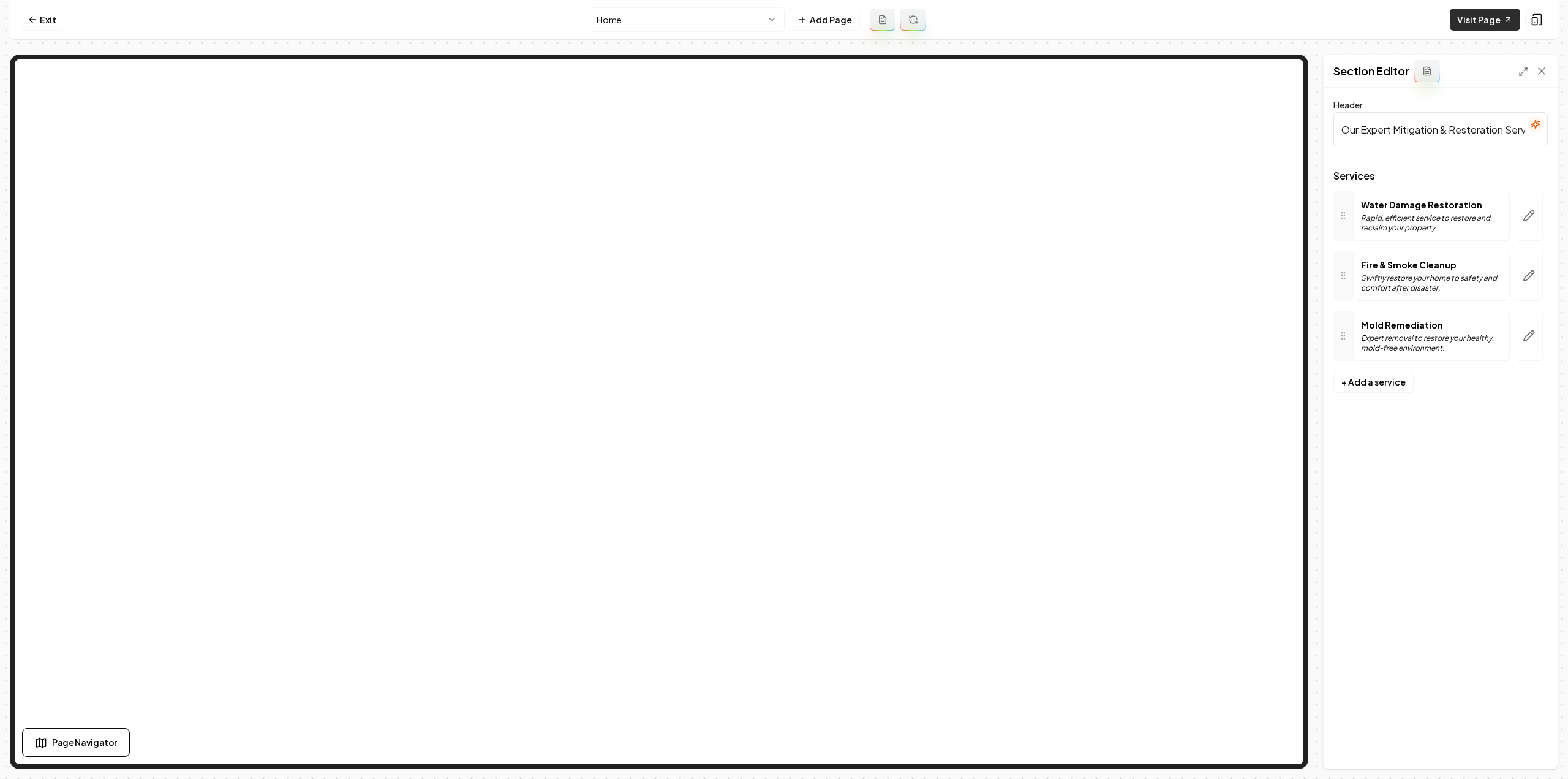
click at [1465, 25] on link "Visit Page" at bounding box center [1485, 19] width 70 height 22
